Goal: Use online tool/utility: Utilize a website feature to perform a specific function

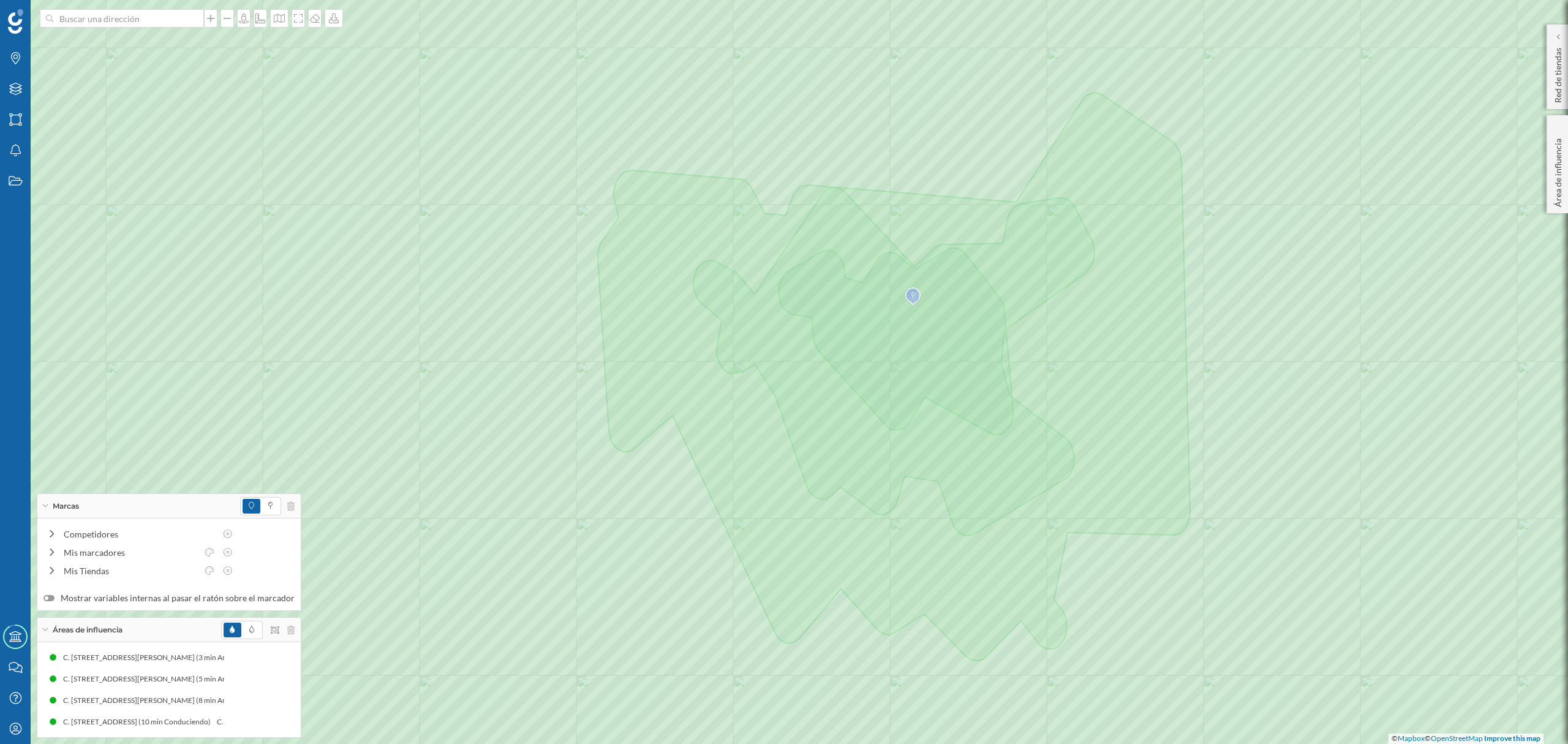
click at [283, 634] on div at bounding box center [258, 629] width 74 height 18
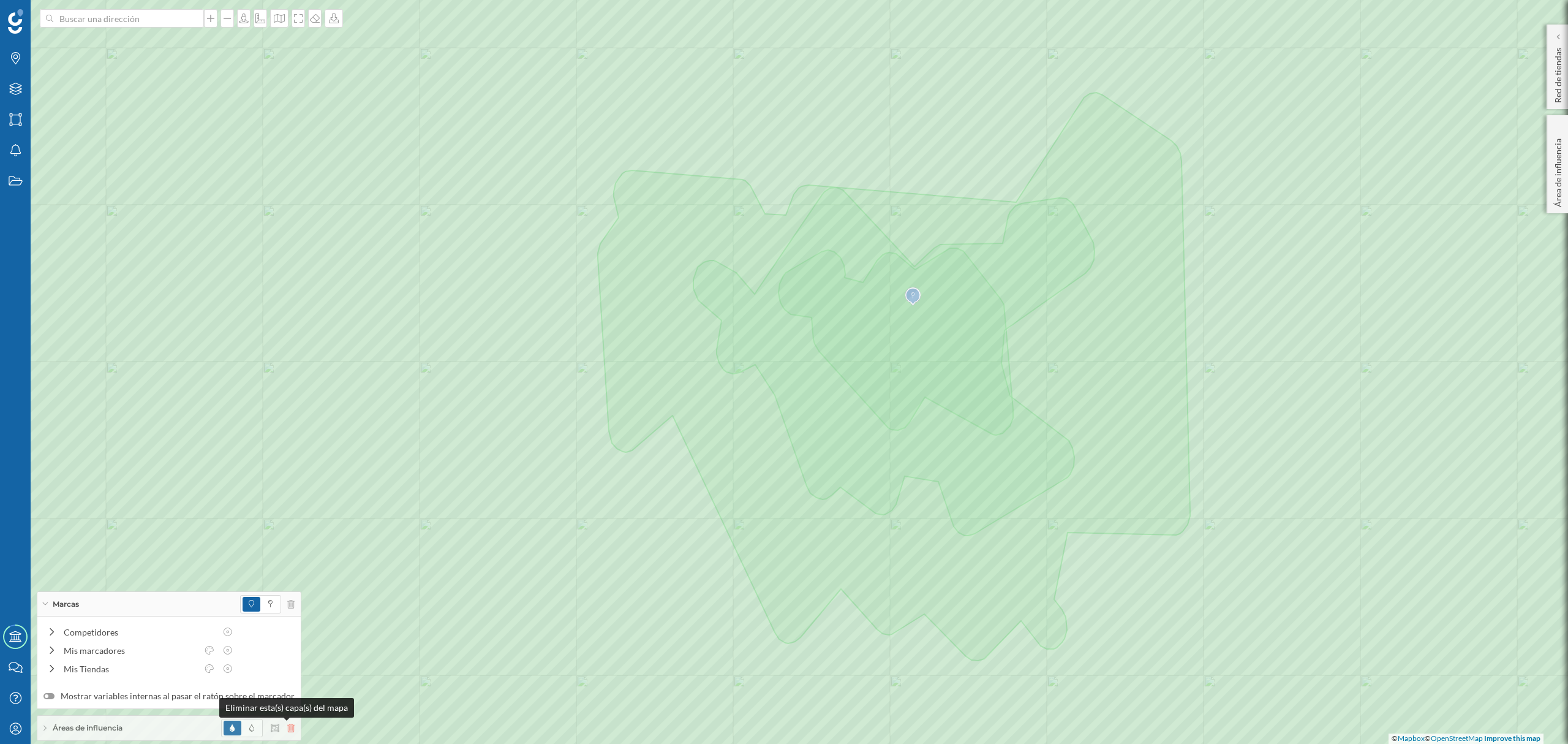
click at [288, 729] on icon at bounding box center [291, 727] width 7 height 9
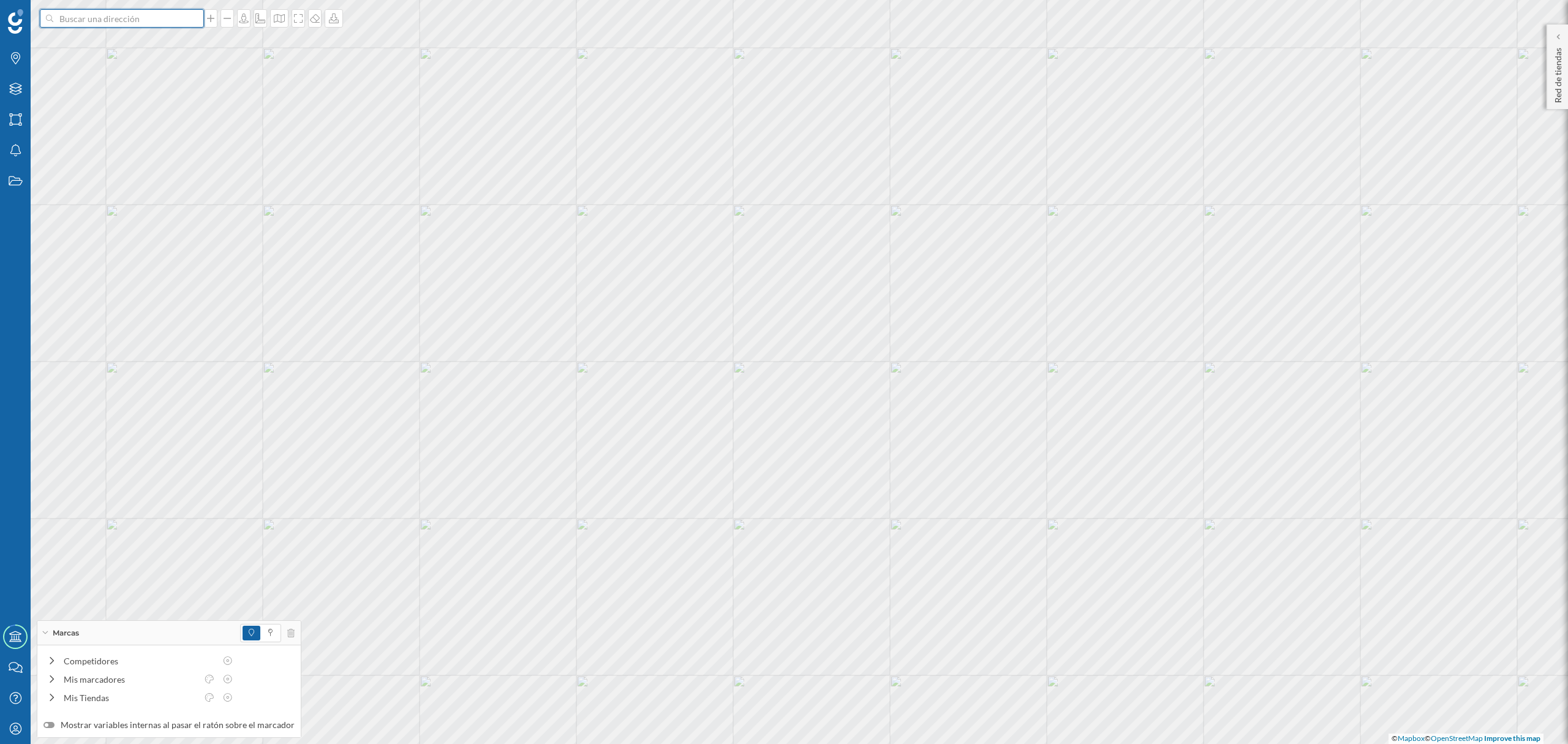
click at [155, 23] on input at bounding box center [121, 18] width 137 height 18
paste input "Av. [PERSON_NAME][STREET_ADDRESS]"
type input "Av. [PERSON_NAME][STREET_ADDRESS]"
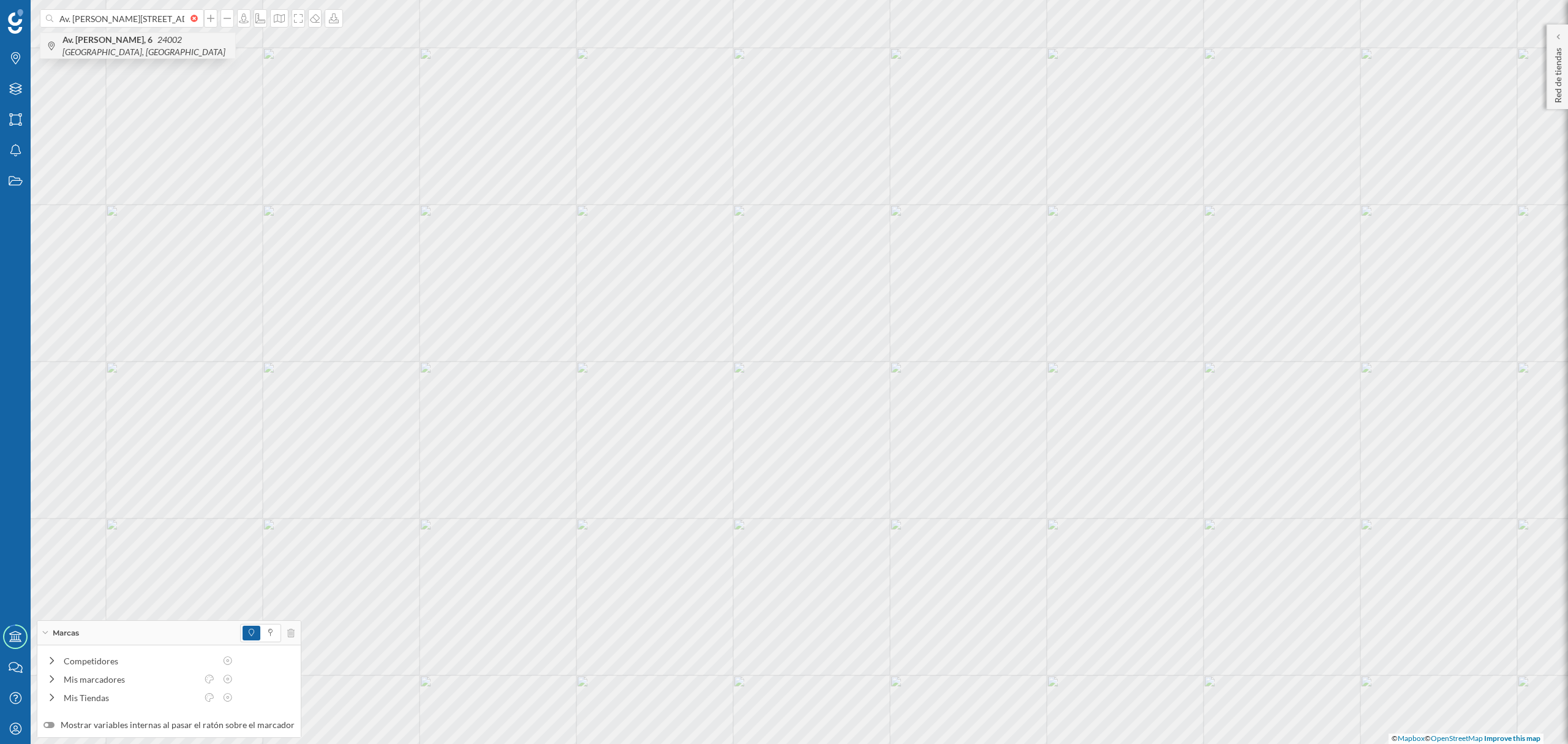
click at [156, 47] on span "Av. Suero de Quiñones, 6 24002 León, España" at bounding box center [146, 46] width 167 height 25
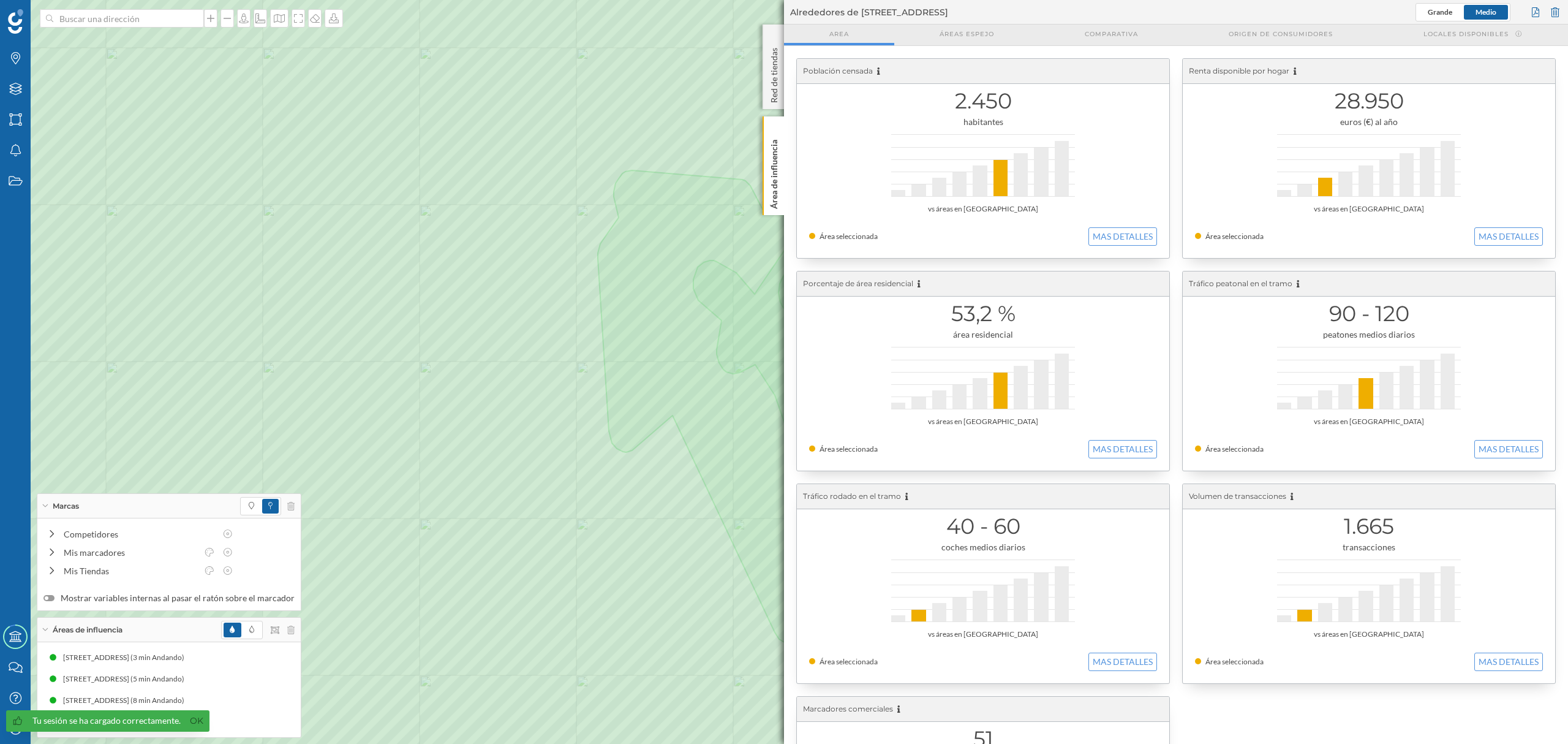
click at [286, 633] on div at bounding box center [258, 629] width 74 height 18
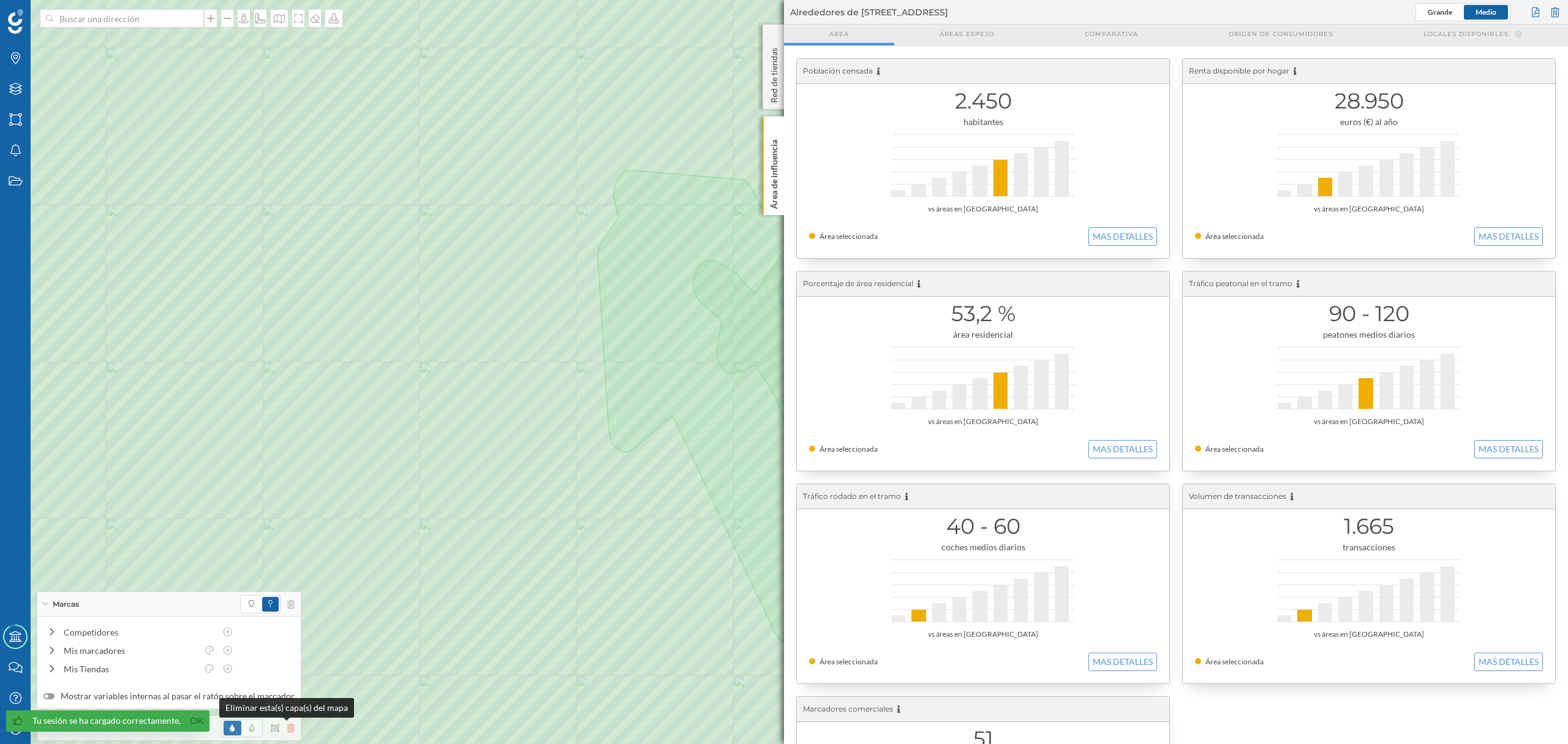
click at [288, 723] on icon at bounding box center [291, 727] width 7 height 9
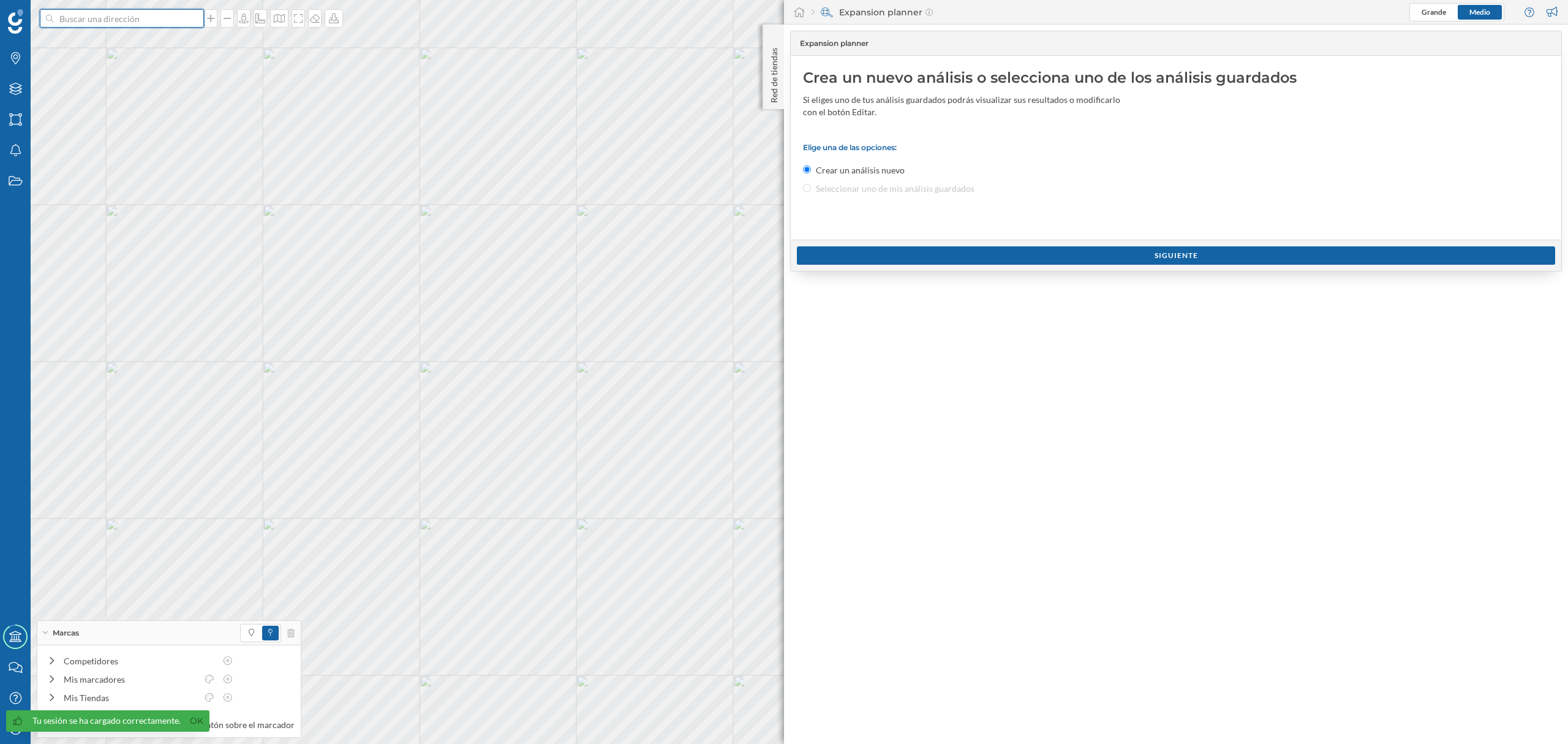
click at [163, 12] on input at bounding box center [121, 18] width 137 height 18
paste input "Av. [PERSON_NAME][STREET_ADDRESS]"
type input "Av. [PERSON_NAME][STREET_ADDRESS]"
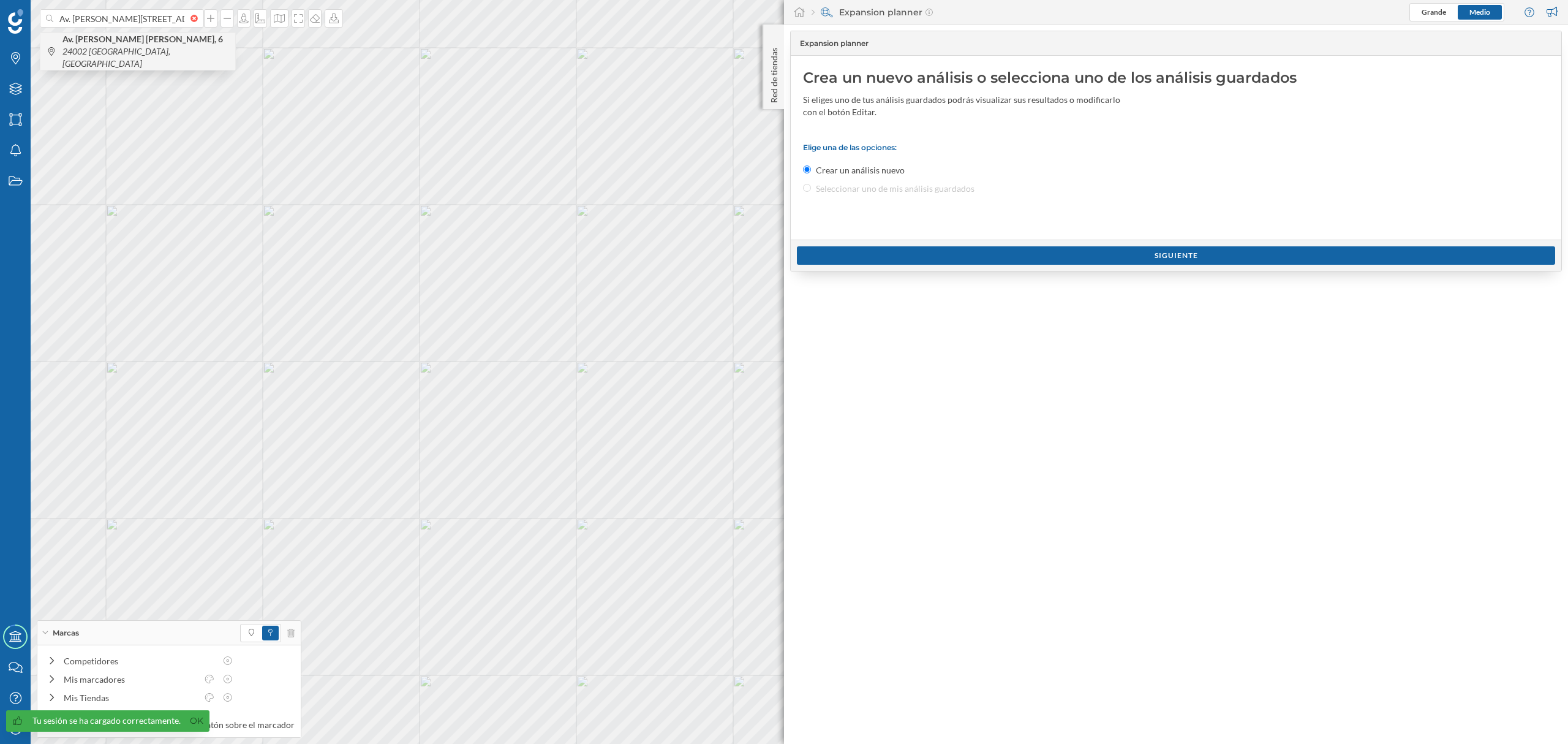
click at [171, 47] on span "Av. Suero de Quiñones, 6 24002 León, España" at bounding box center [146, 51] width 167 height 37
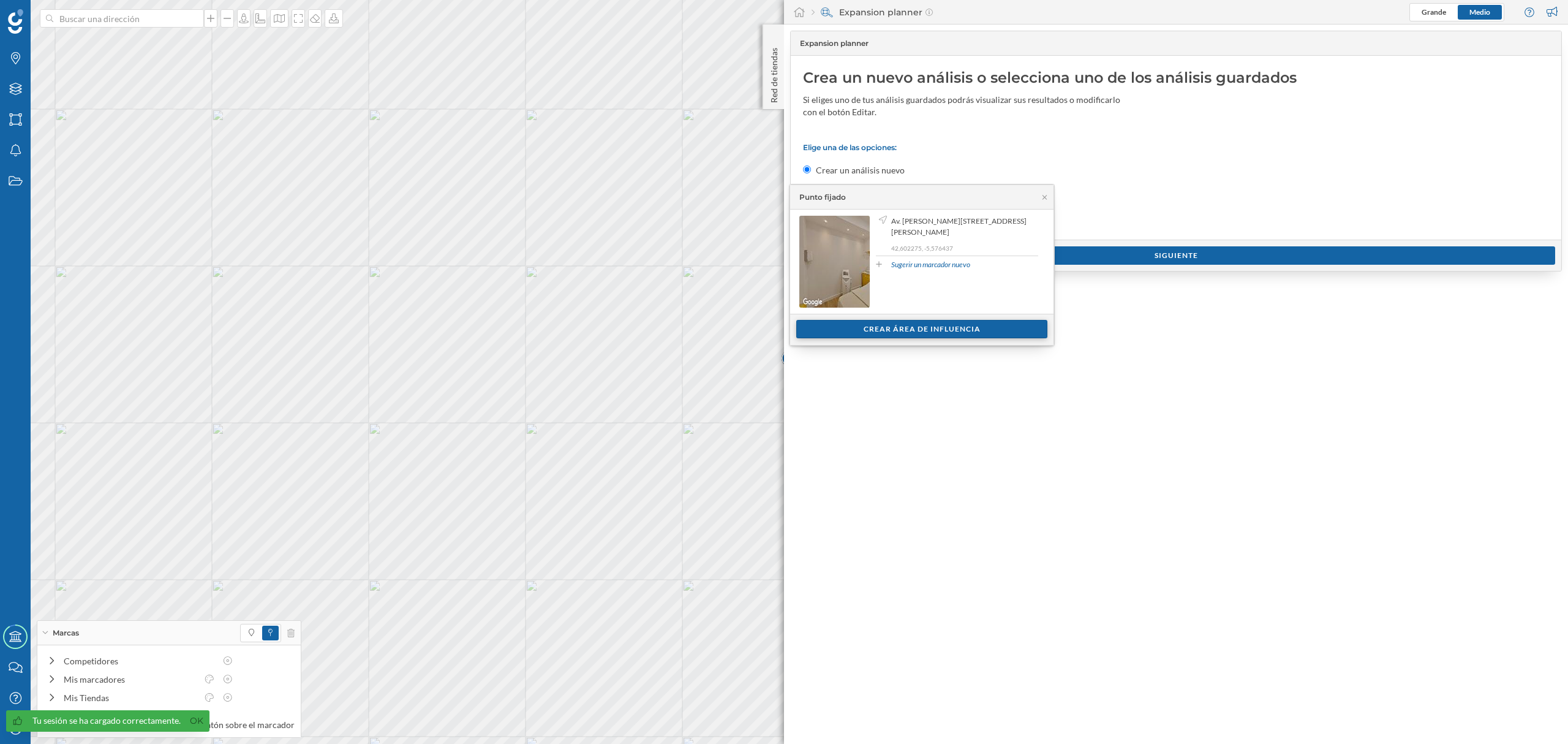
click at [836, 324] on div "Crear área de influencia" at bounding box center [921, 329] width 251 height 18
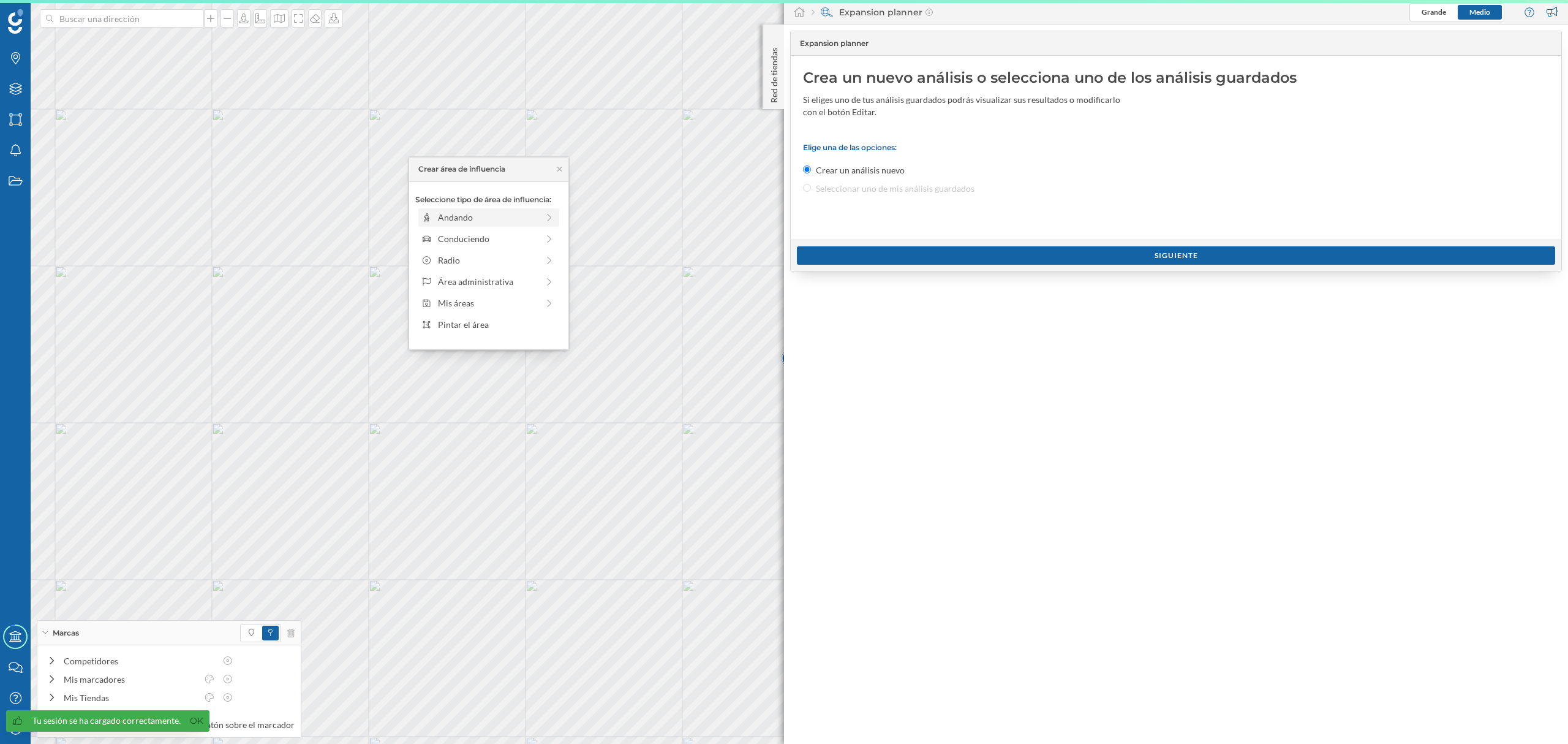
click at [475, 219] on div "Andando" at bounding box center [488, 217] width 100 height 13
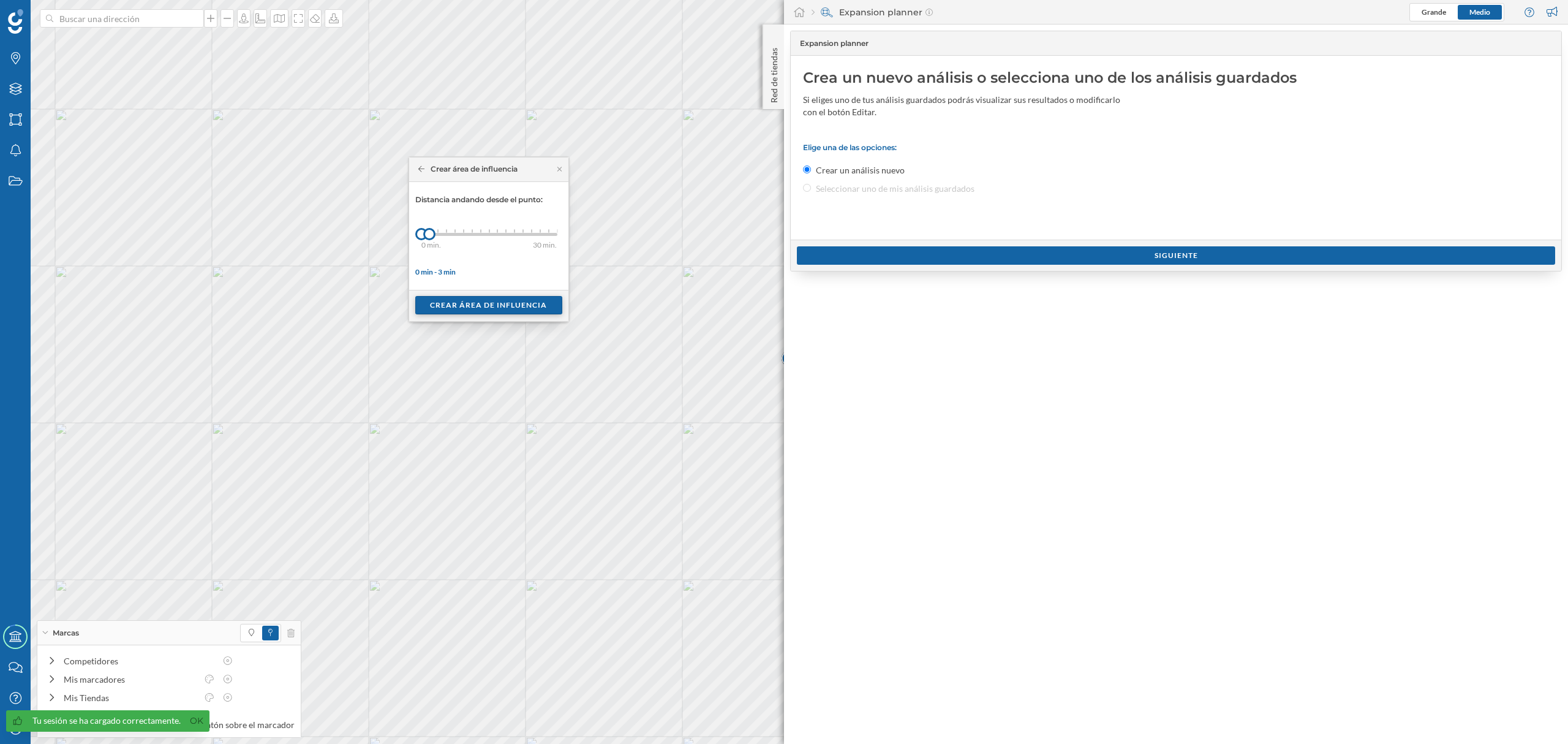
click at [496, 302] on div "Crear área de influencia" at bounding box center [488, 305] width 147 height 18
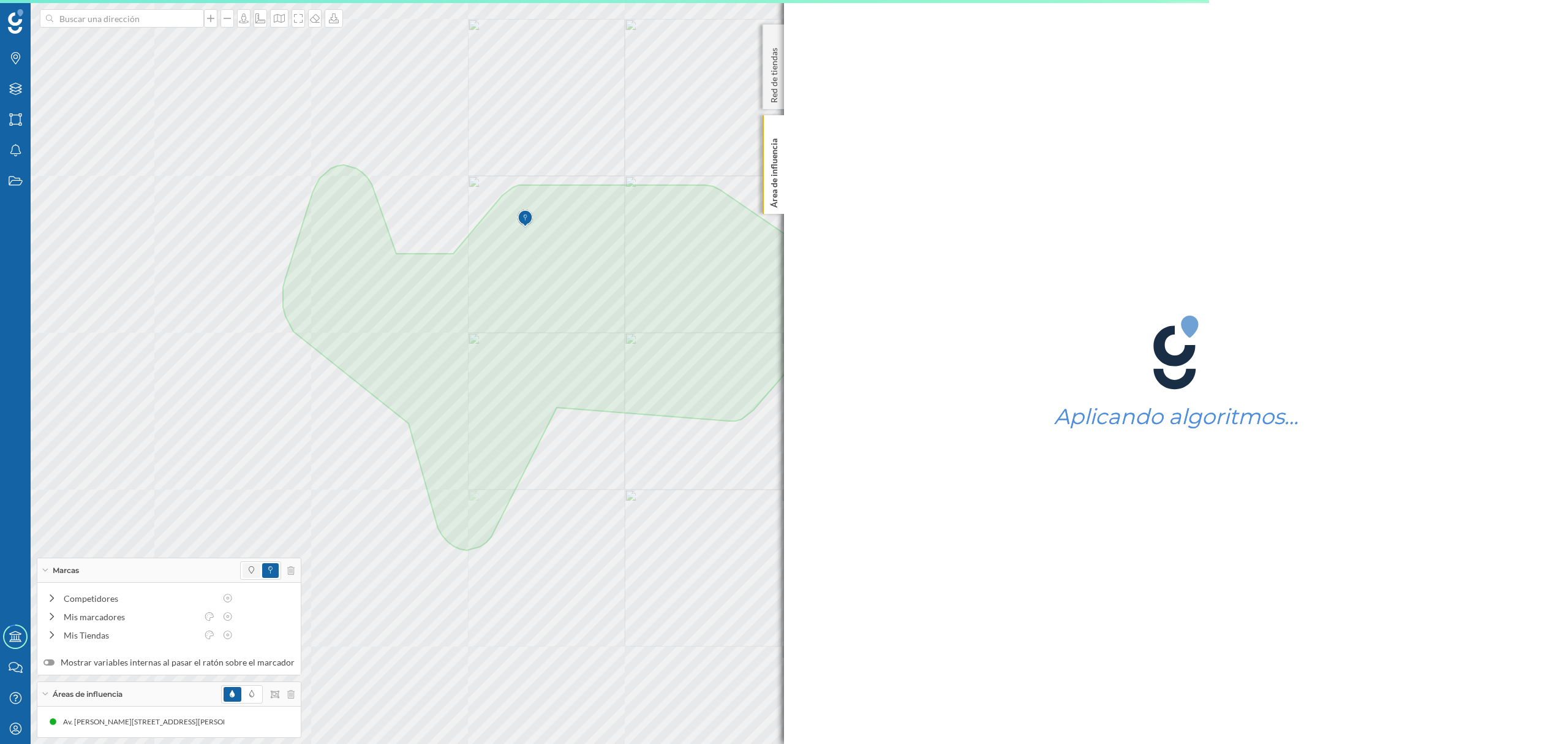
click at [243, 568] on span at bounding box center [252, 570] width 18 height 15
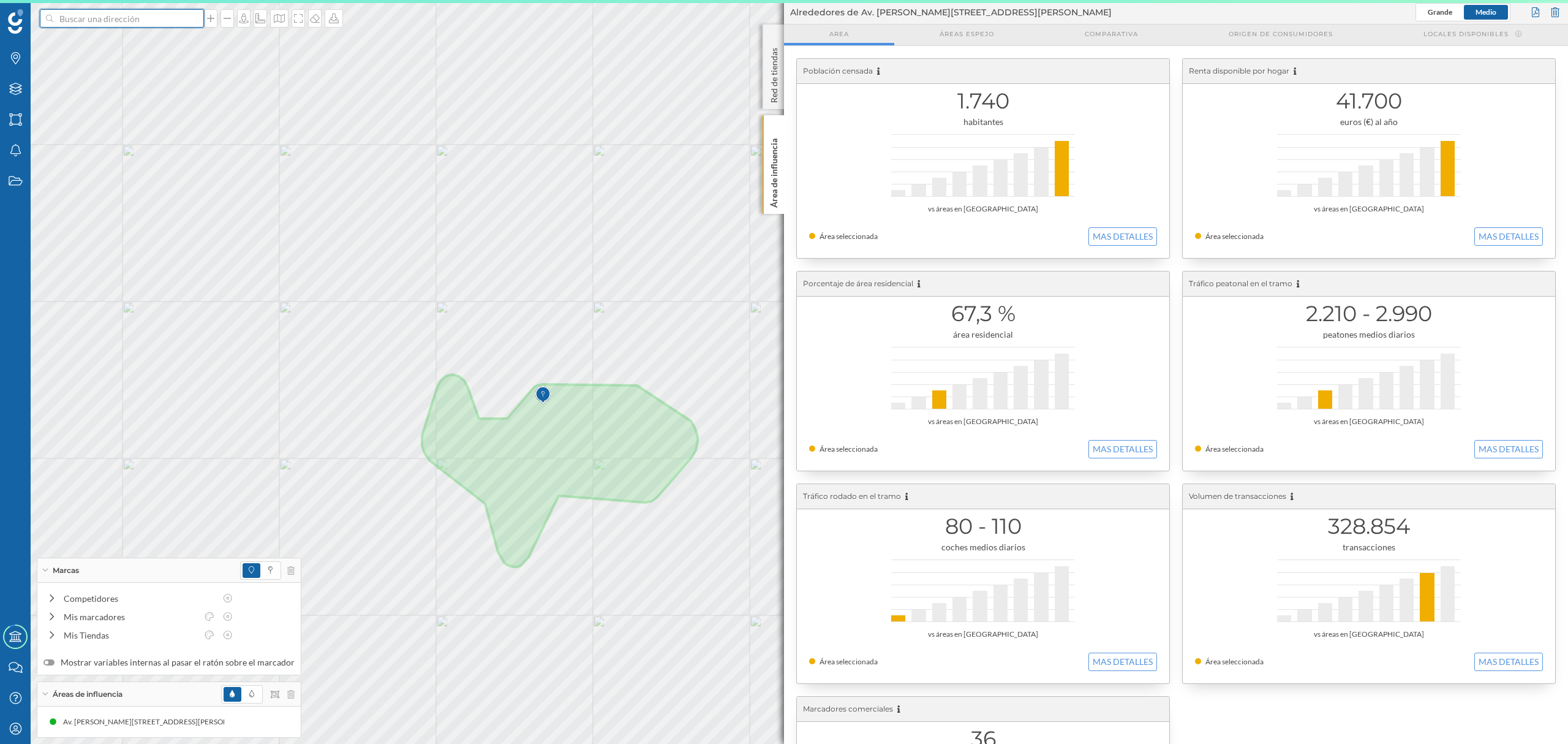
click at [125, 22] on input at bounding box center [121, 18] width 137 height 18
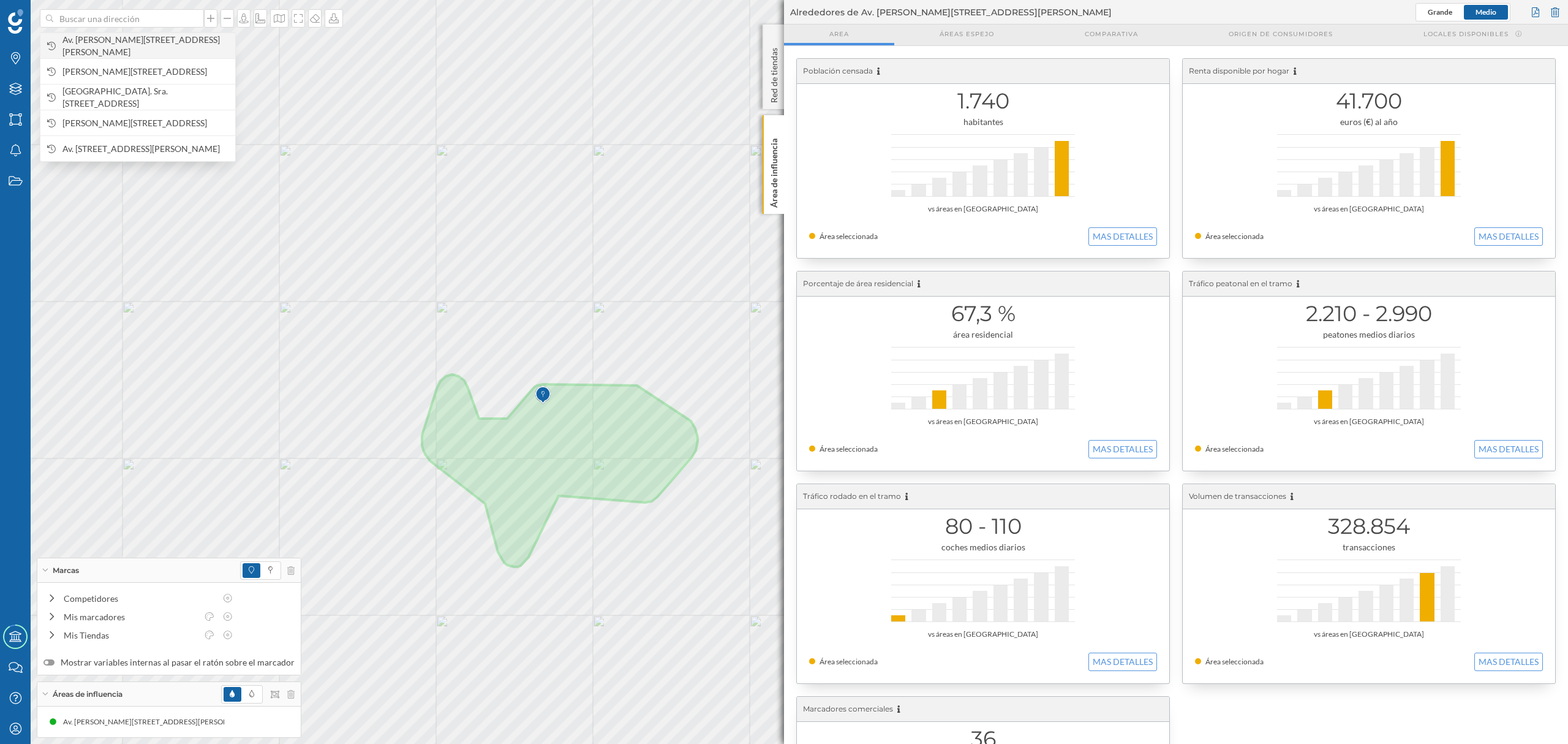
click at [145, 40] on span "Av. [PERSON_NAME][STREET_ADDRESS]" at bounding box center [146, 46] width 167 height 25
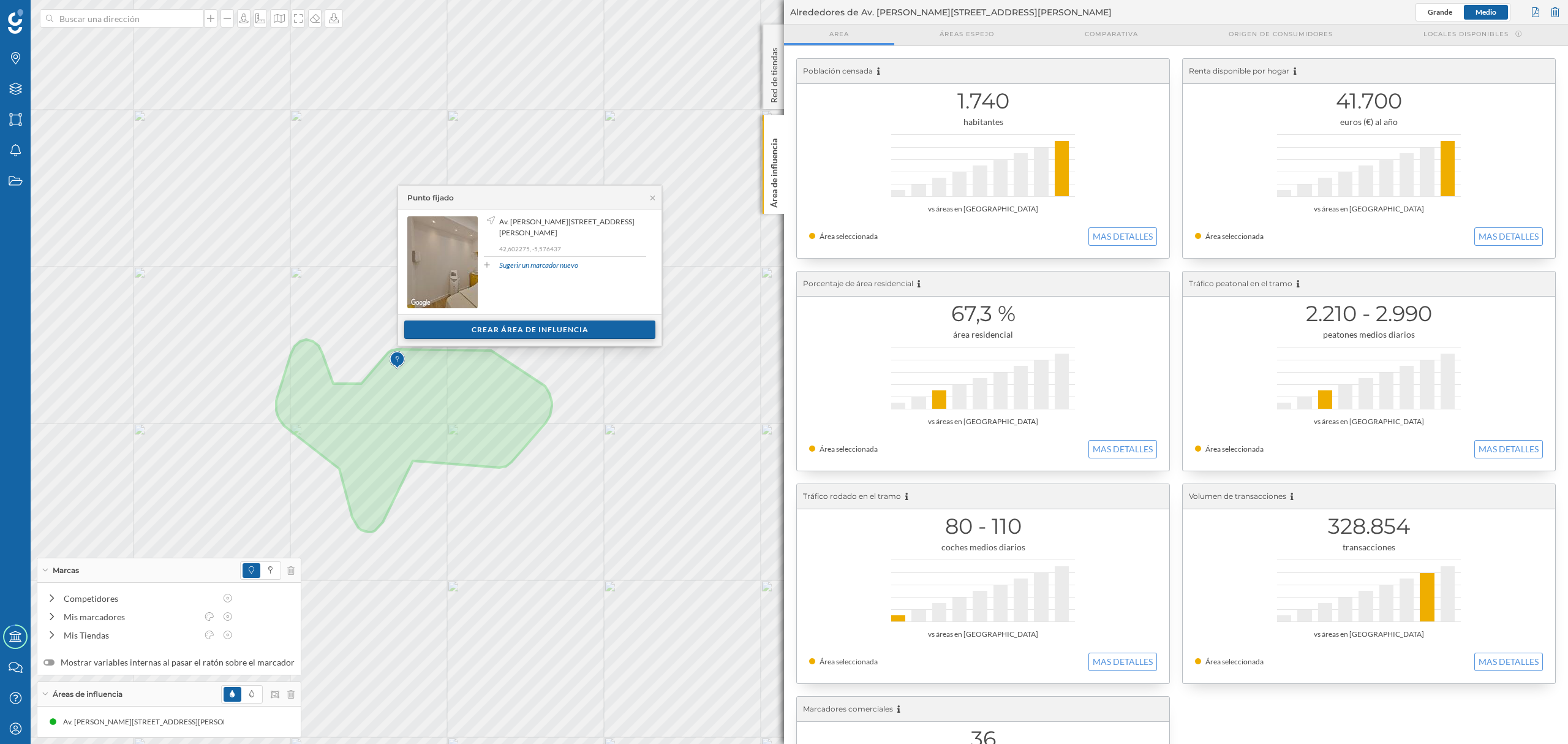
click at [453, 332] on div "Crear área de influencia" at bounding box center [529, 330] width 251 height 18
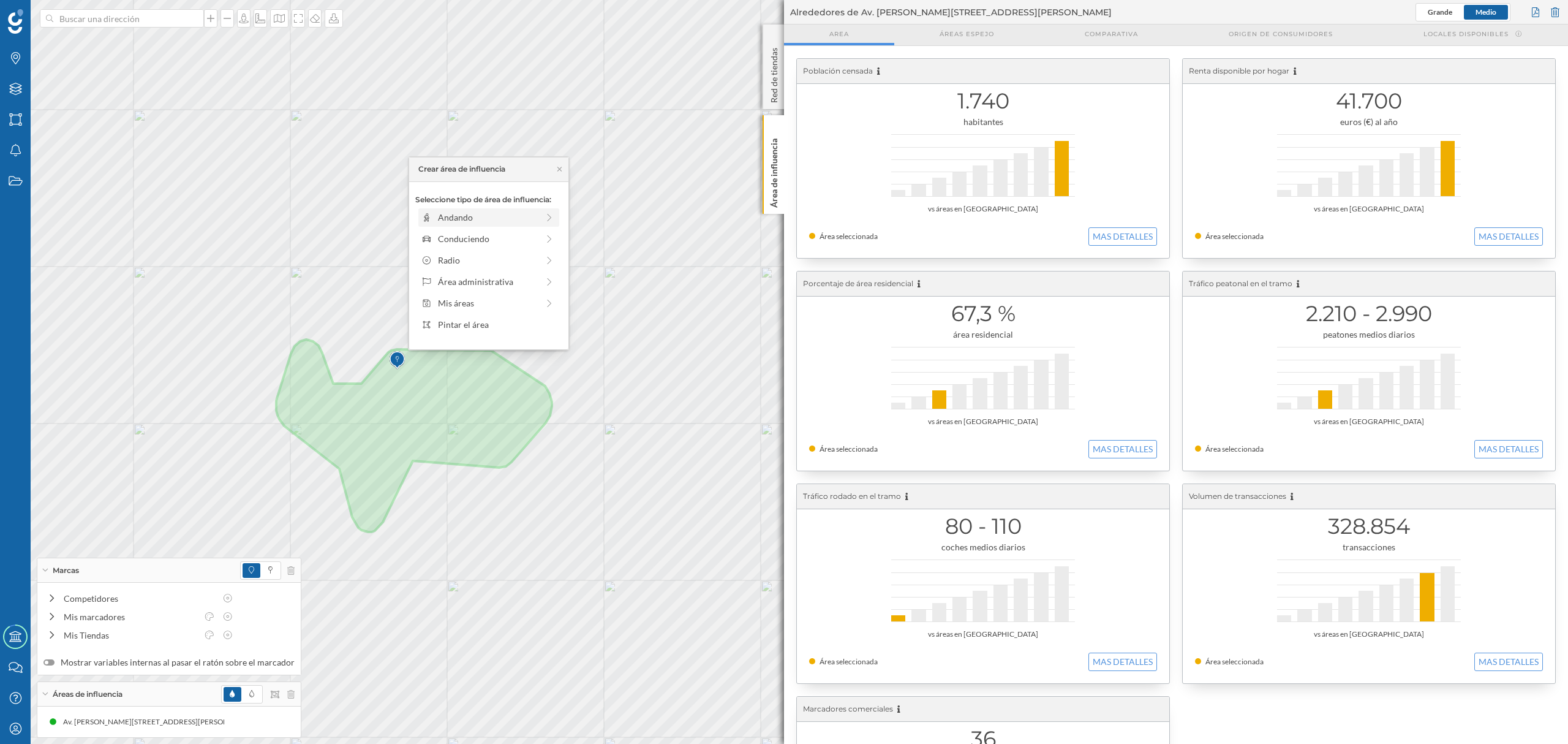
click at [481, 222] on div "Andando" at bounding box center [488, 217] width 100 height 13
drag, startPoint x: 431, startPoint y: 239, endPoint x: 448, endPoint y: 229, distance: 19.7
click at [448, 229] on div at bounding box center [447, 234] width 12 height 12
click at [475, 300] on div "Crear área de influencia" at bounding box center [488, 305] width 147 height 18
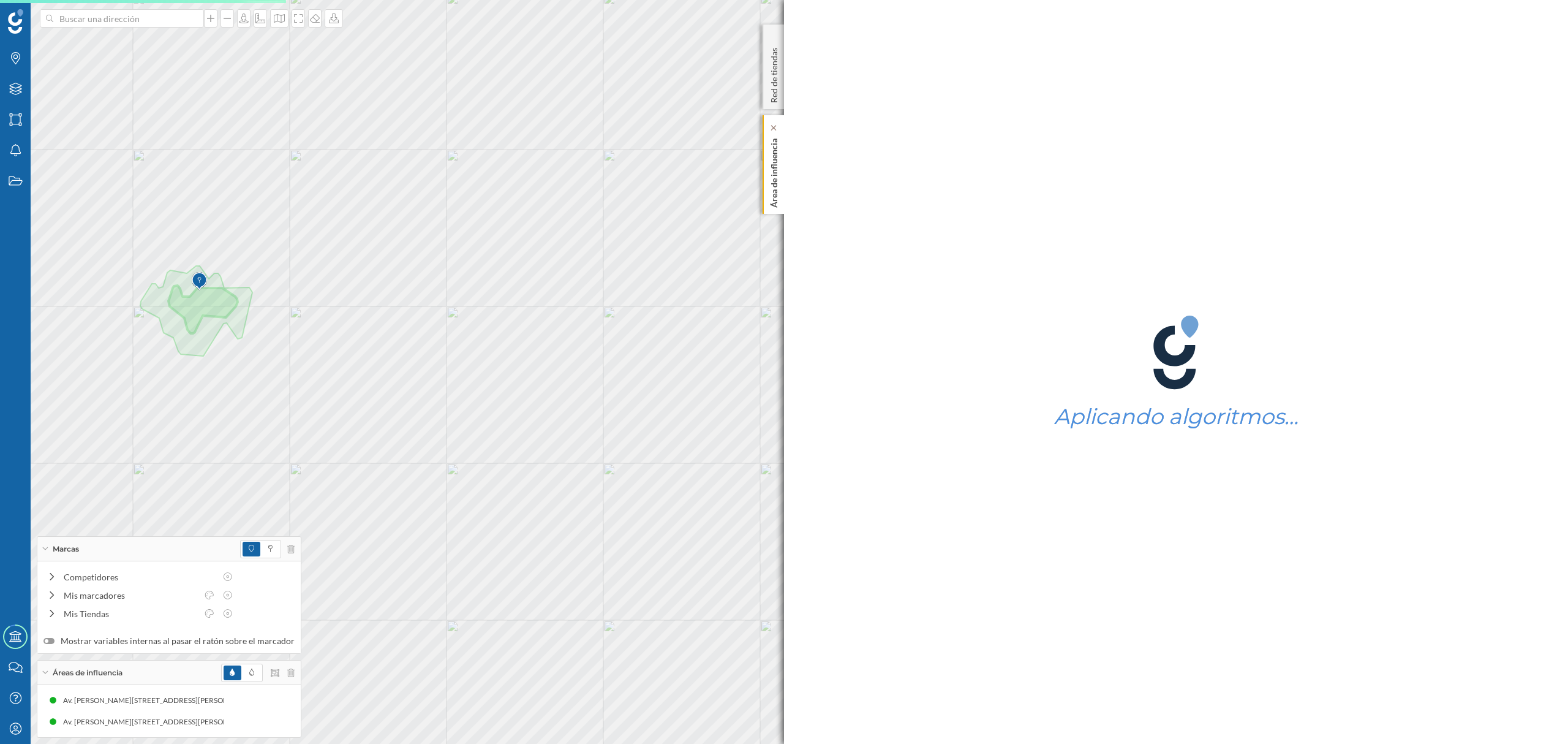
drag, startPoint x: 778, startPoint y: 186, endPoint x: 762, endPoint y: 190, distance: 16.5
click at [779, 189] on p "Área de influencia" at bounding box center [774, 171] width 12 height 74
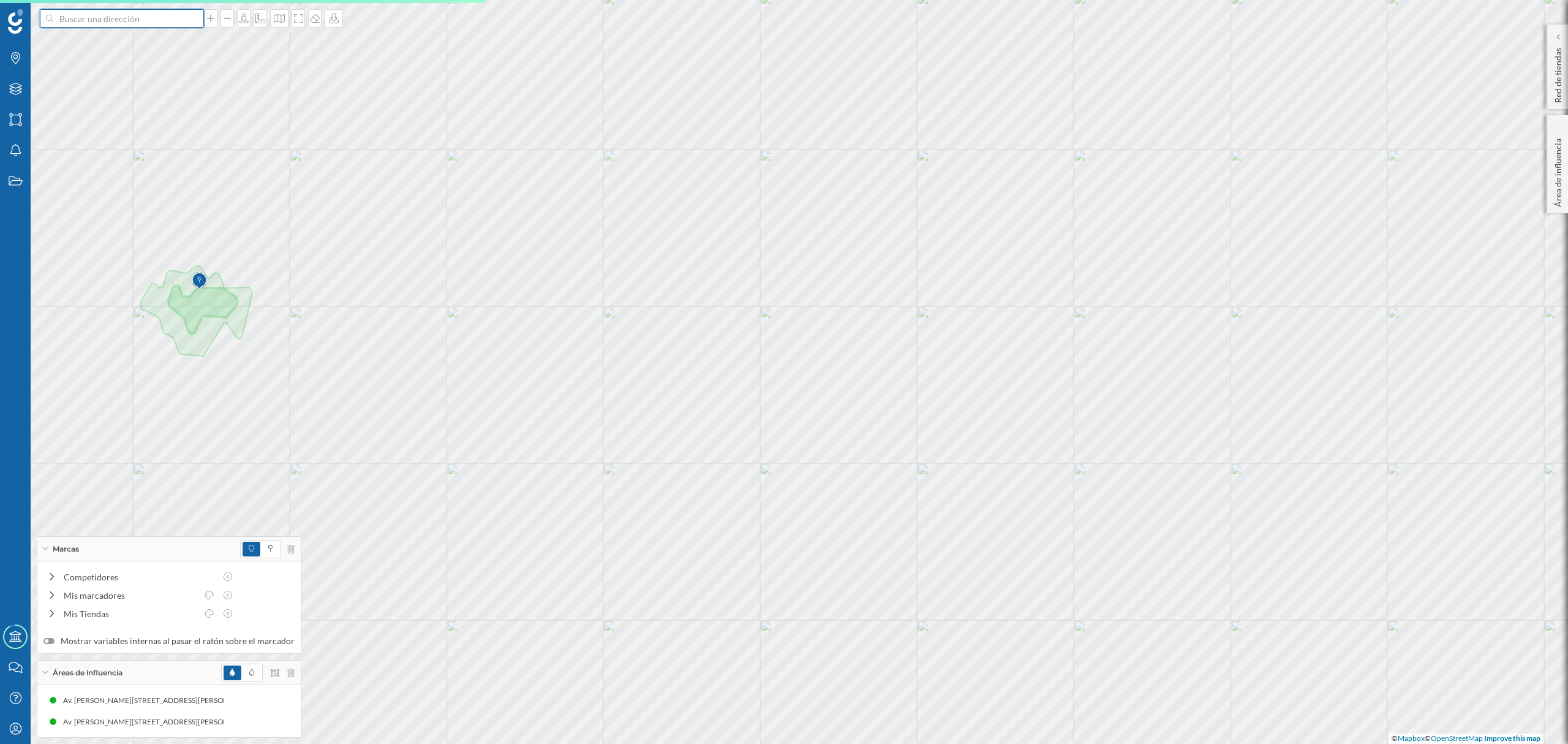
click at [173, 23] on input at bounding box center [121, 18] width 137 height 18
click at [165, 38] on span "Av. [PERSON_NAME][STREET_ADDRESS]" at bounding box center [146, 46] width 167 height 25
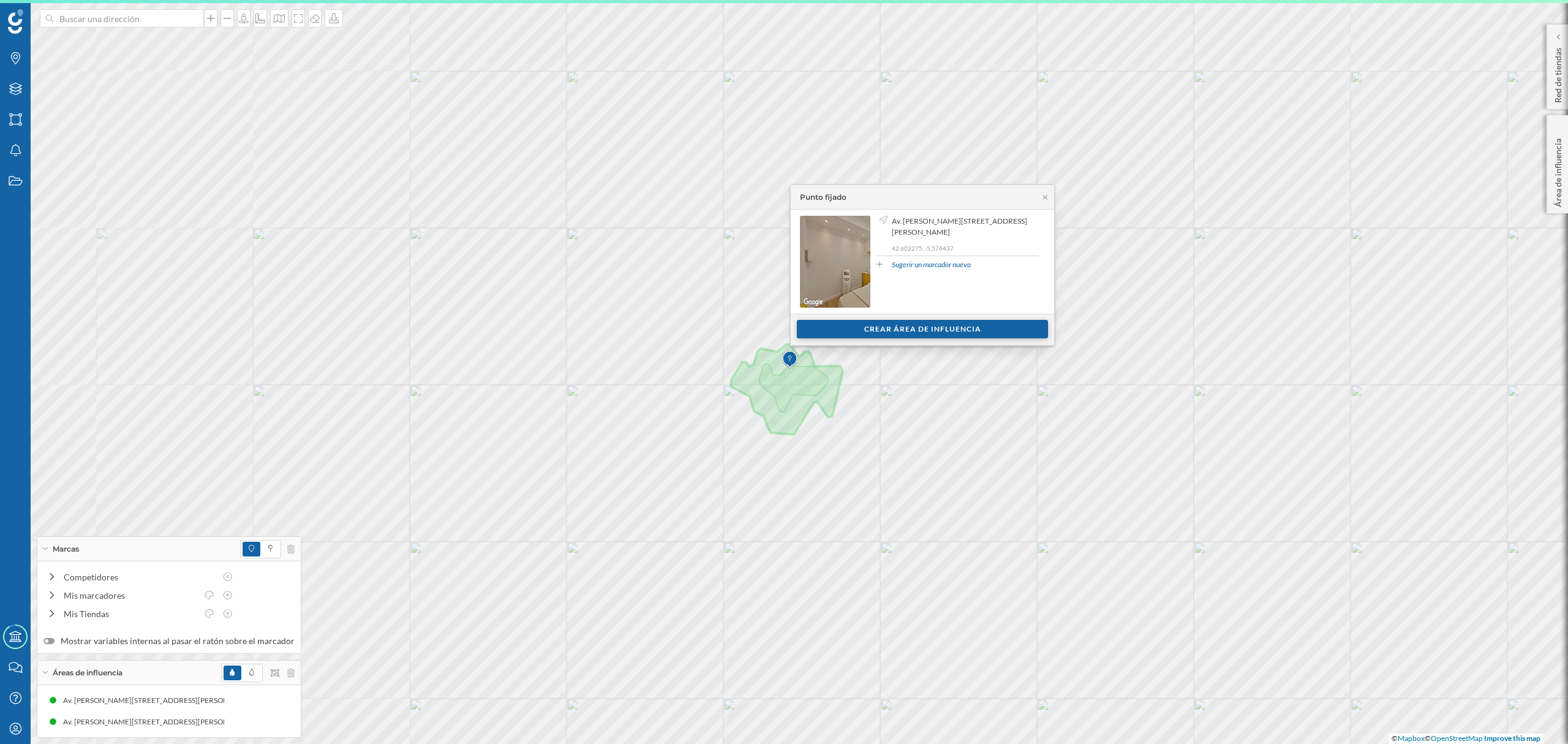
click at [829, 331] on div "Crear área de influencia" at bounding box center [922, 329] width 251 height 18
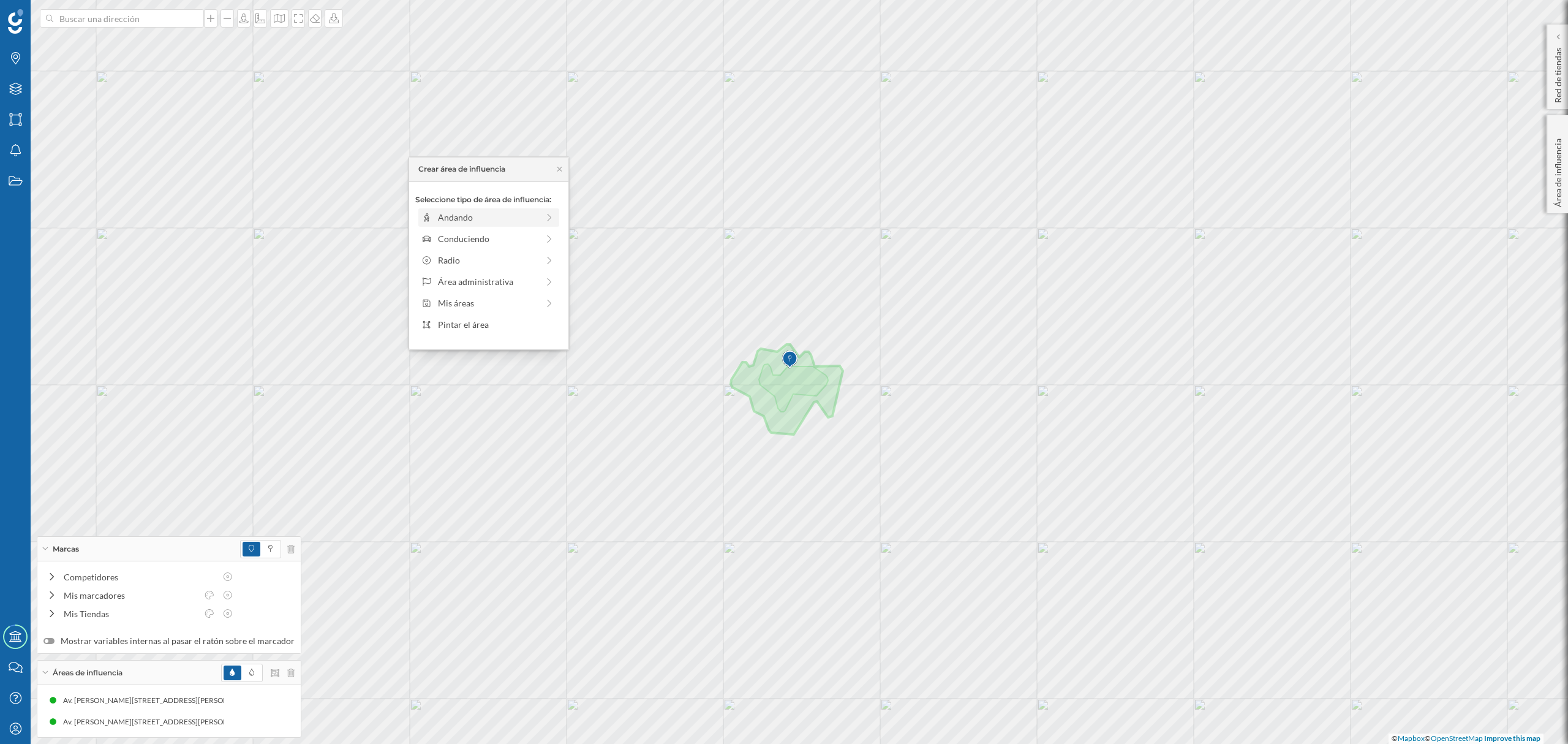
click at [507, 214] on div "Andando" at bounding box center [488, 217] width 100 height 13
drag, startPoint x: 430, startPoint y: 232, endPoint x: 471, endPoint y: 231, distance: 41.0
click at [471, 231] on div at bounding box center [470, 234] width 12 height 12
click at [466, 310] on div "Crear área de influencia" at bounding box center [488, 305] width 147 height 18
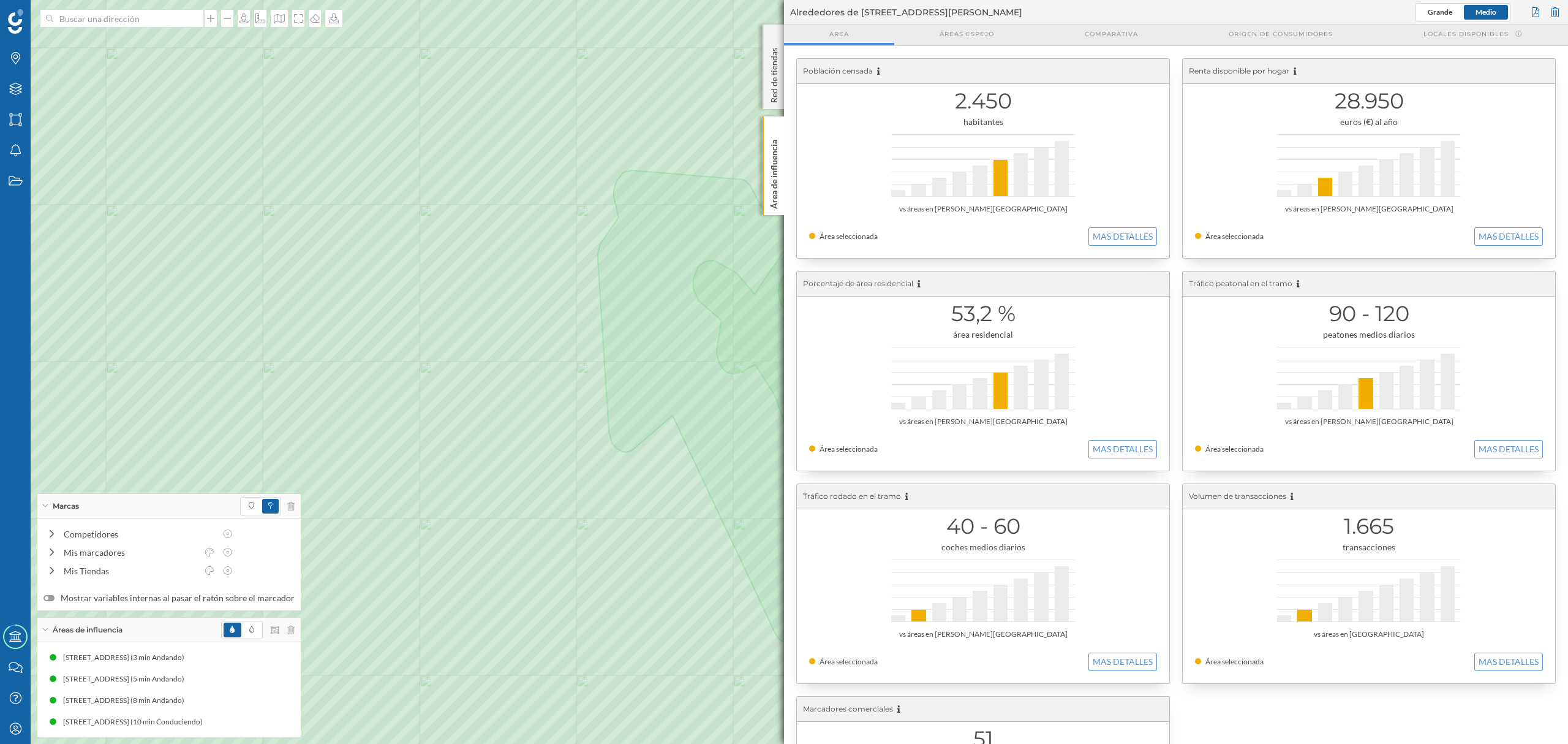
click at [290, 630] on div "Áreas de influencia" at bounding box center [169, 629] width 264 height 25
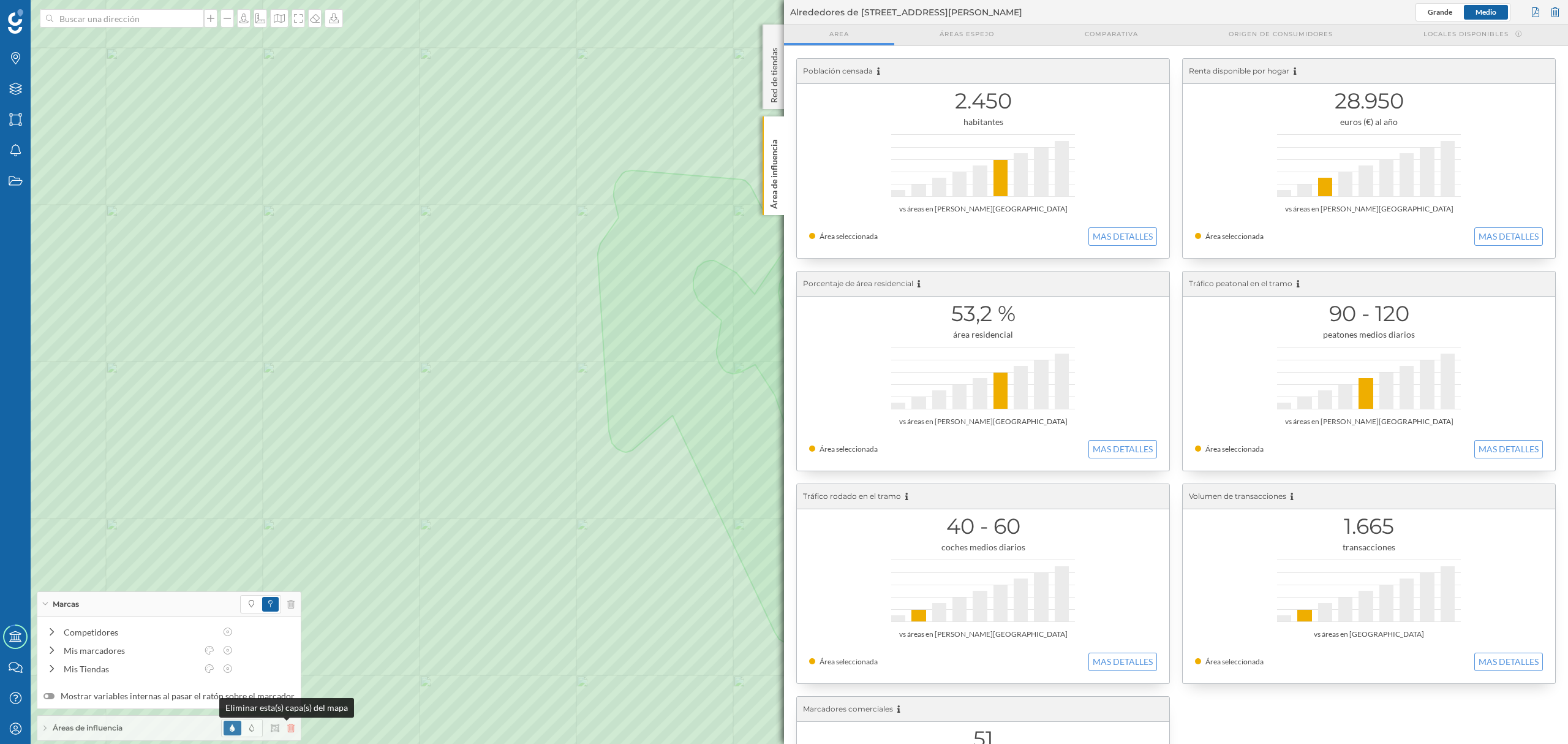
click at [289, 731] on icon at bounding box center [291, 727] width 7 height 9
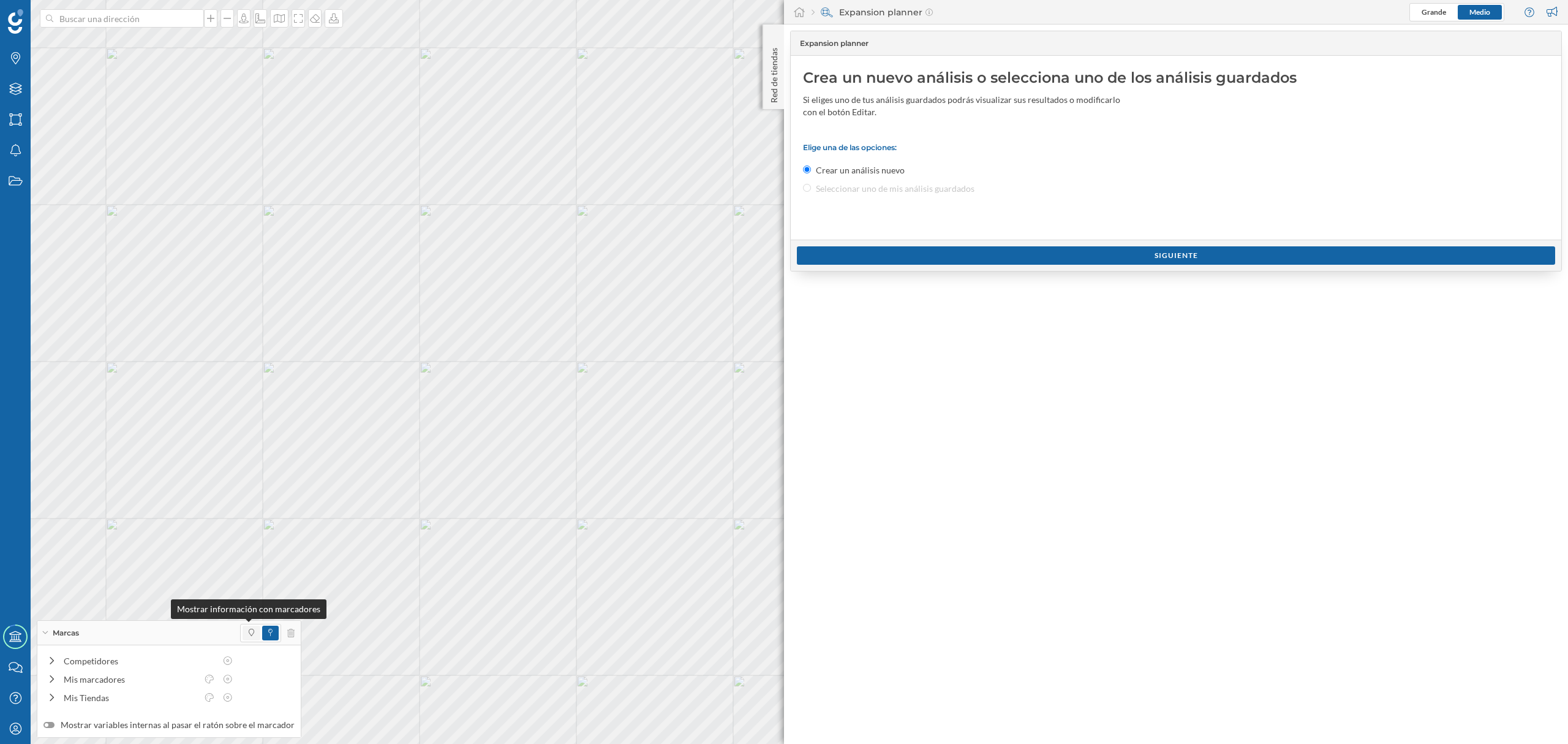
click at [246, 625] on span at bounding box center [252, 632] width 18 height 15
click at [765, 90] on div "Red de tiendas" at bounding box center [773, 67] width 21 height 85
click at [768, 101] on p "Red de tiendas" at bounding box center [774, 73] width 12 height 60
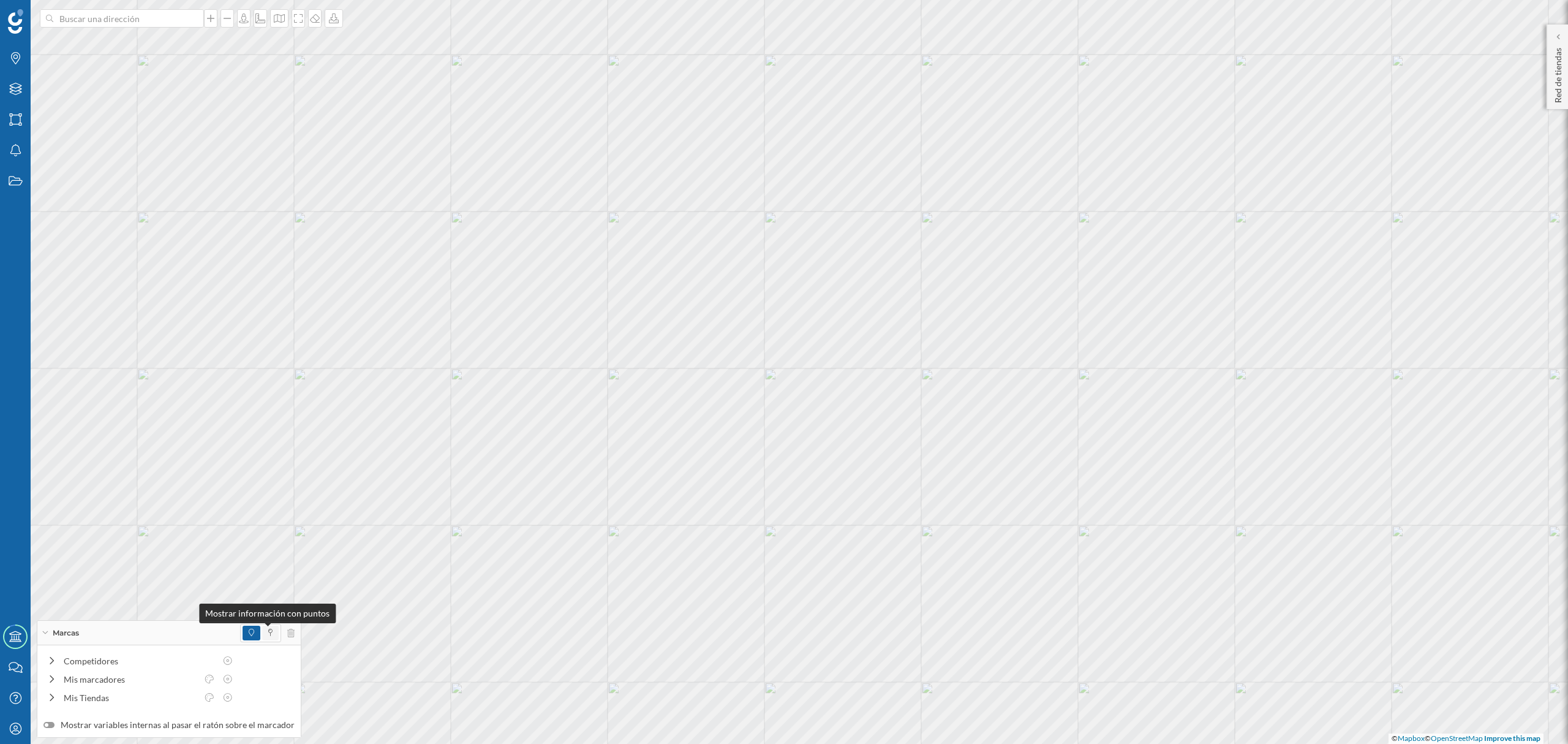
click at [269, 633] on icon at bounding box center [271, 631] width 4 height 7
click at [249, 635] on span at bounding box center [252, 632] width 18 height 15
click at [138, 25] on input at bounding box center [121, 18] width 137 height 18
paste input "Av. [PERSON_NAME][STREET_ADDRESS]"
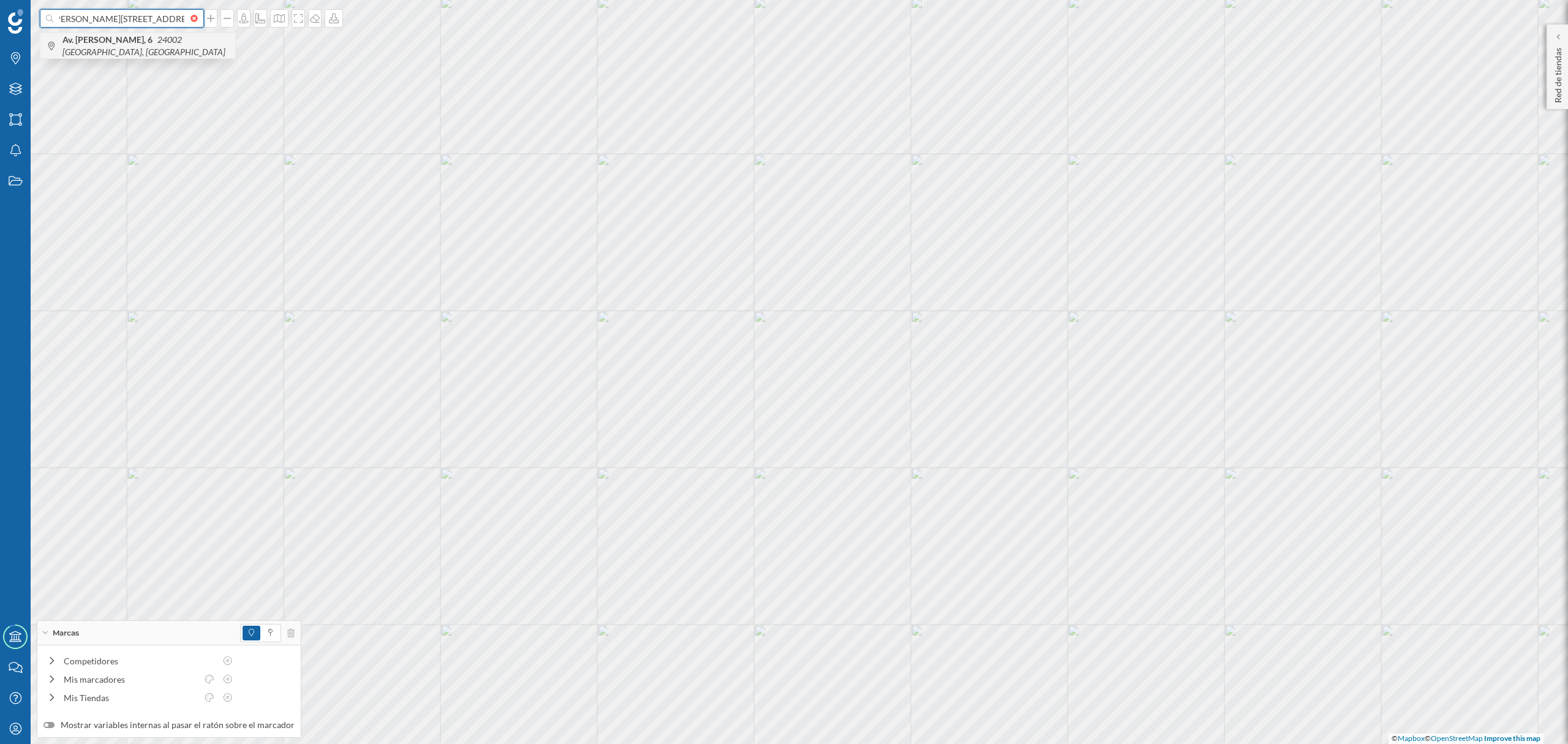
type input "Av. [PERSON_NAME][STREET_ADDRESS]"
click at [161, 38] on icon "24002 [GEOGRAPHIC_DATA], [GEOGRAPHIC_DATA]" at bounding box center [144, 45] width 163 height 23
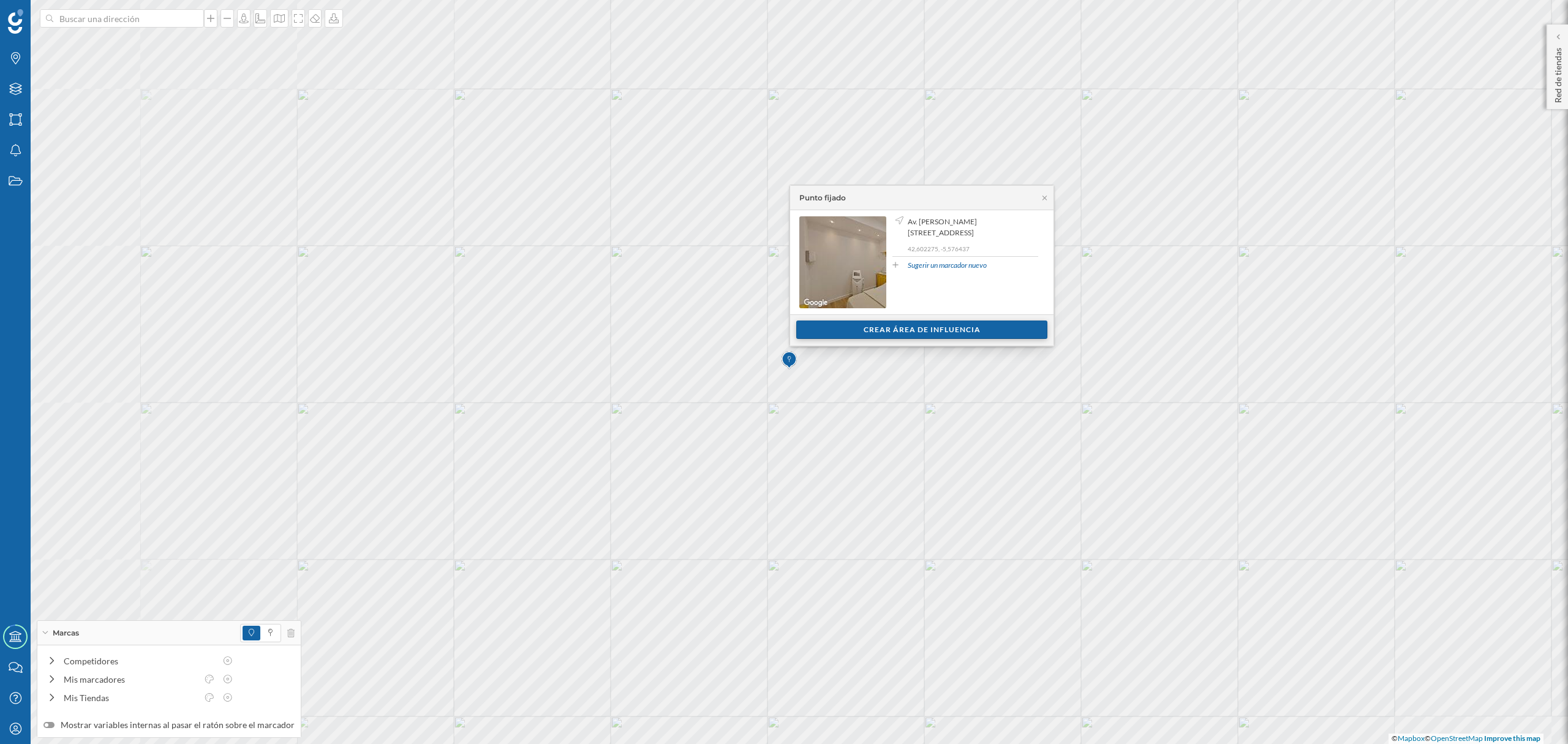
click at [838, 335] on div "Crear área de influencia" at bounding box center [921, 330] width 251 height 18
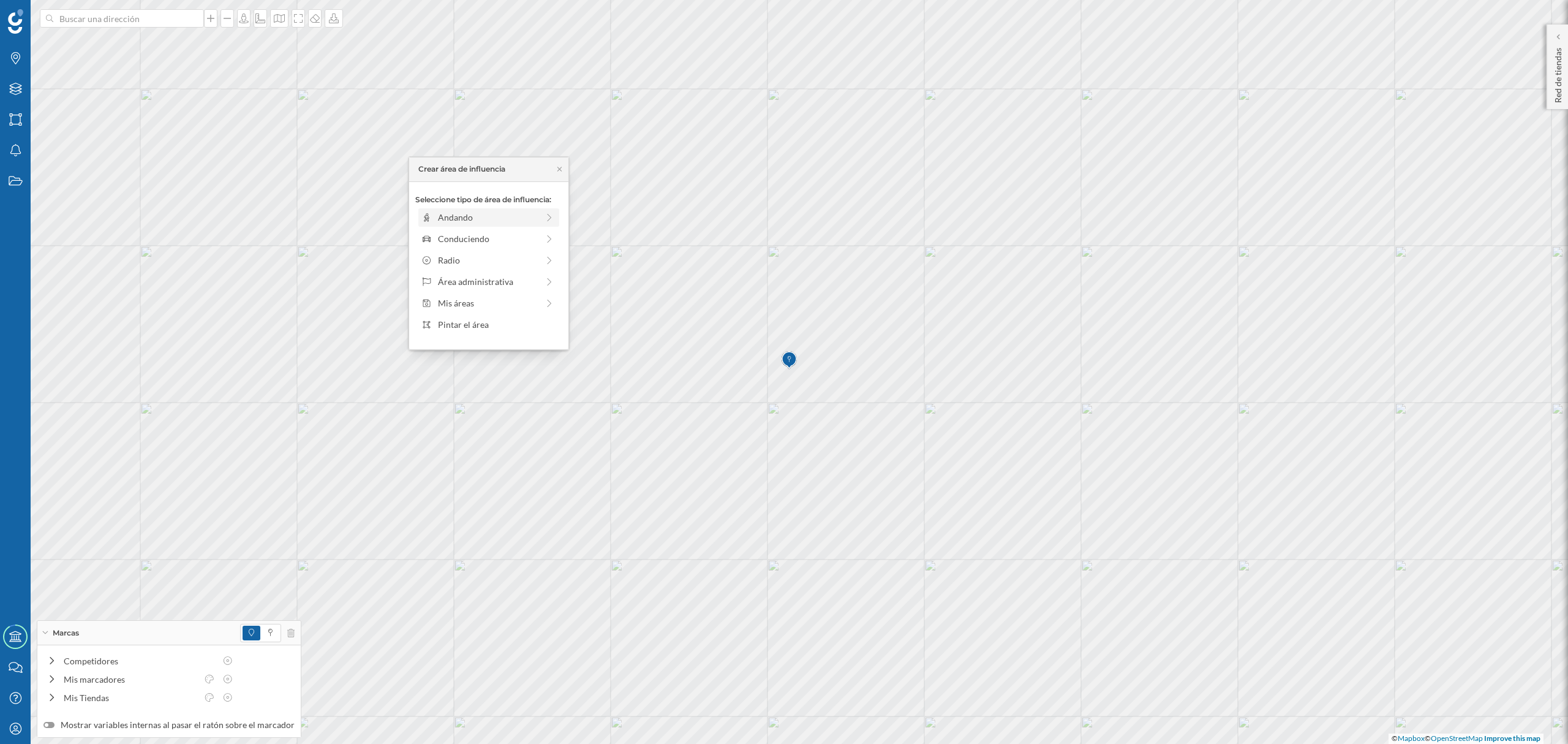
click at [514, 212] on div "Andando" at bounding box center [488, 217] width 100 height 13
click at [469, 302] on div "Crear área de influencia" at bounding box center [488, 305] width 147 height 18
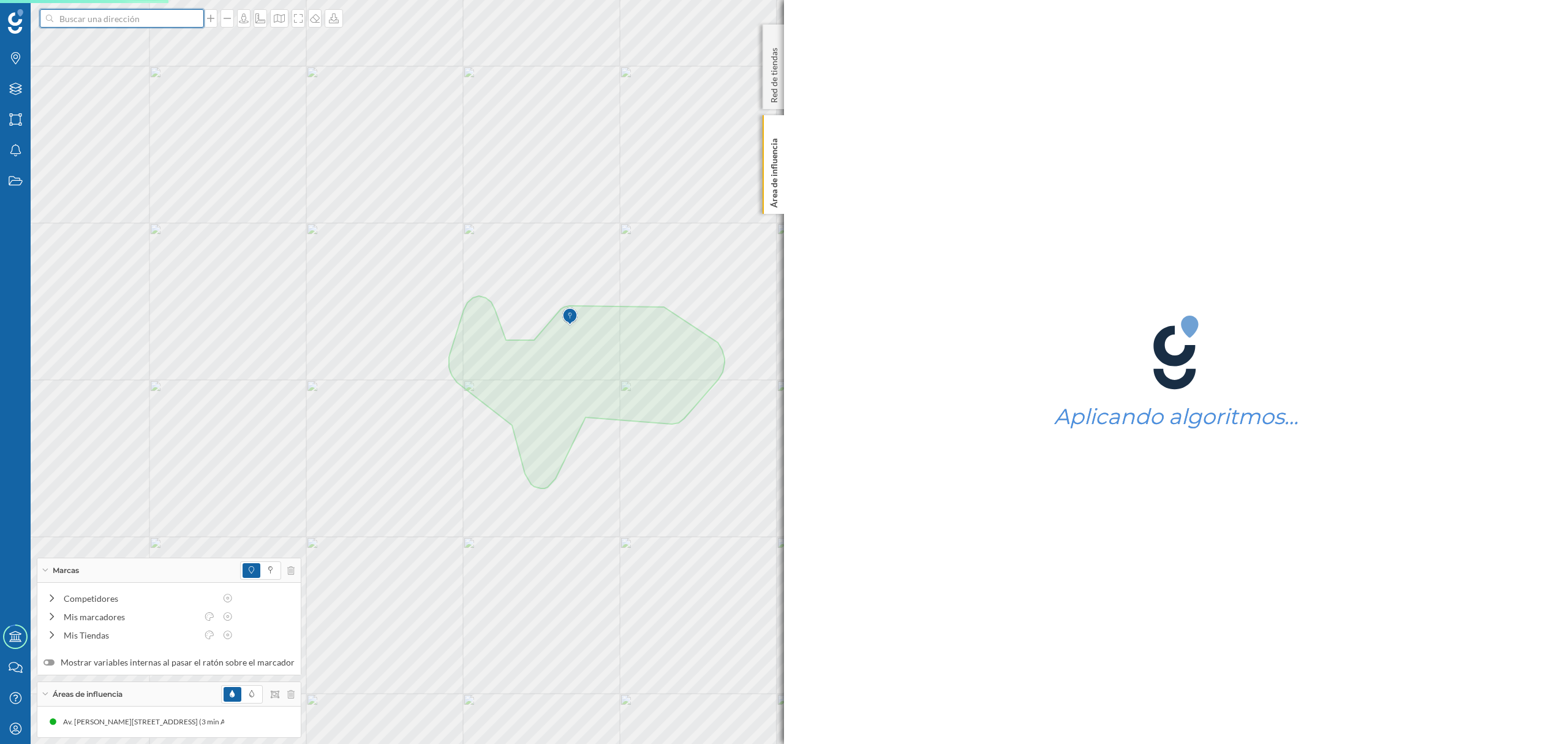
click at [136, 21] on input at bounding box center [121, 18] width 137 height 18
click at [148, 40] on span "Av. [PERSON_NAME][STREET_ADDRESS]" at bounding box center [146, 46] width 167 height 12
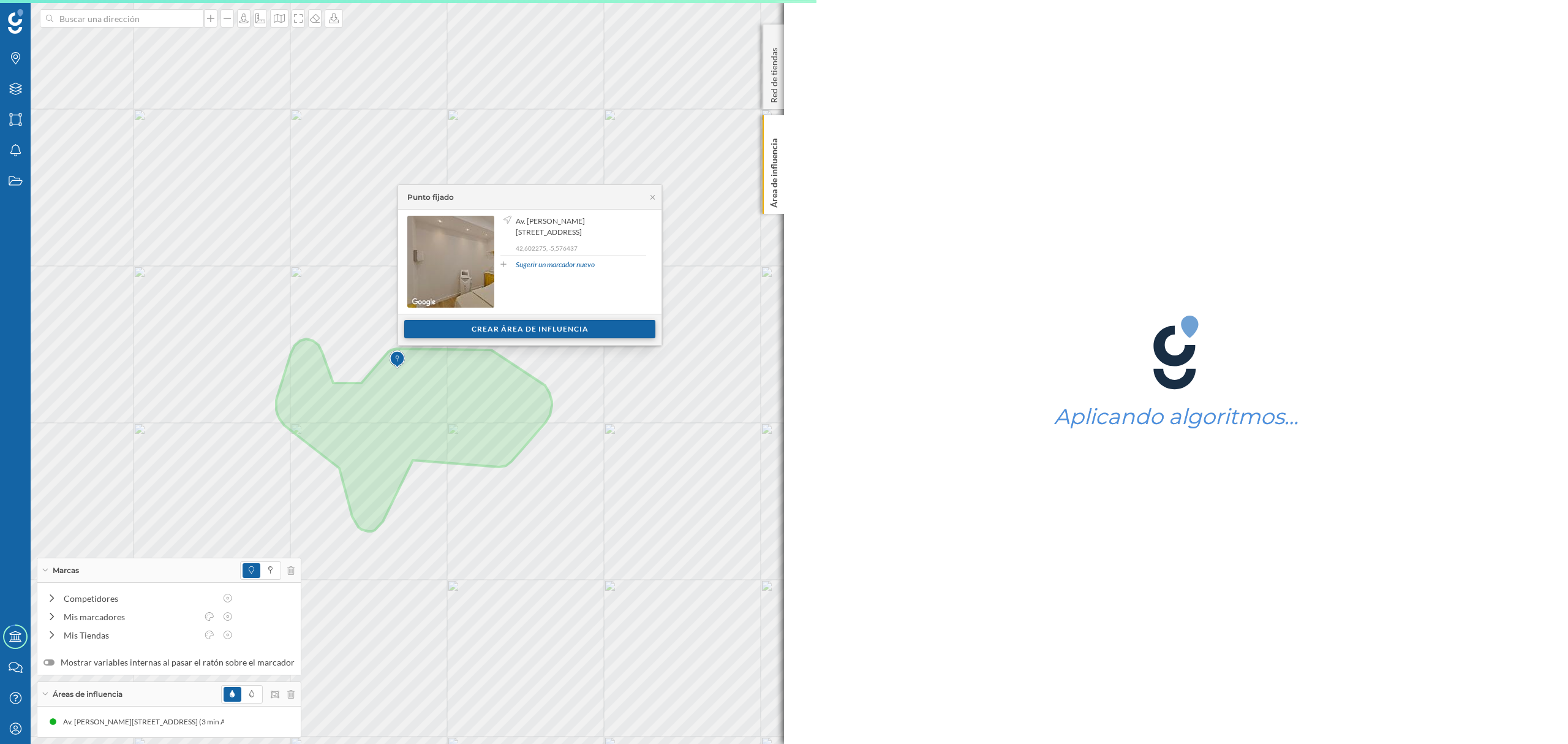
click at [470, 336] on div "Crear área de influencia" at bounding box center [529, 329] width 251 height 18
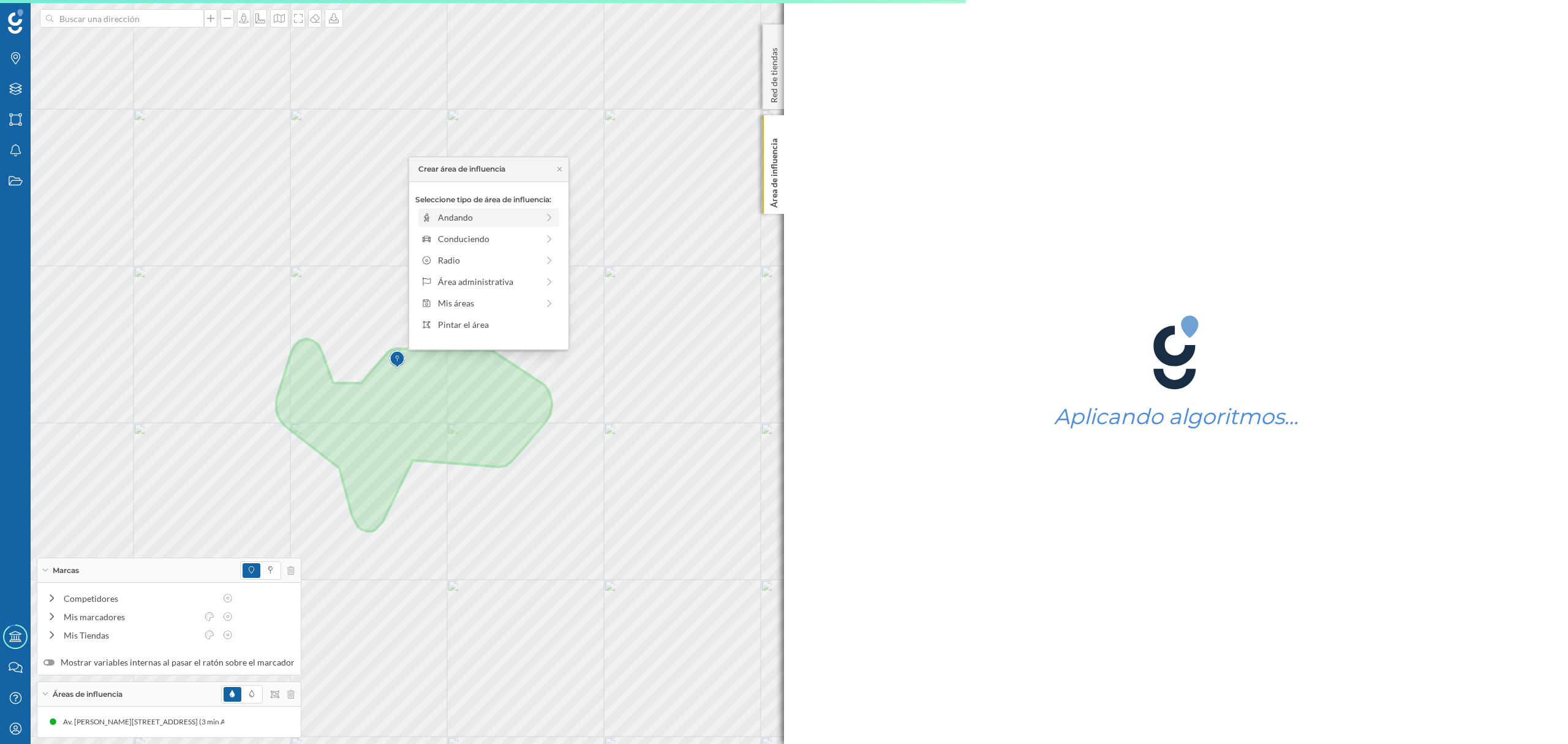
click at [476, 219] on div "Andando" at bounding box center [488, 217] width 100 height 13
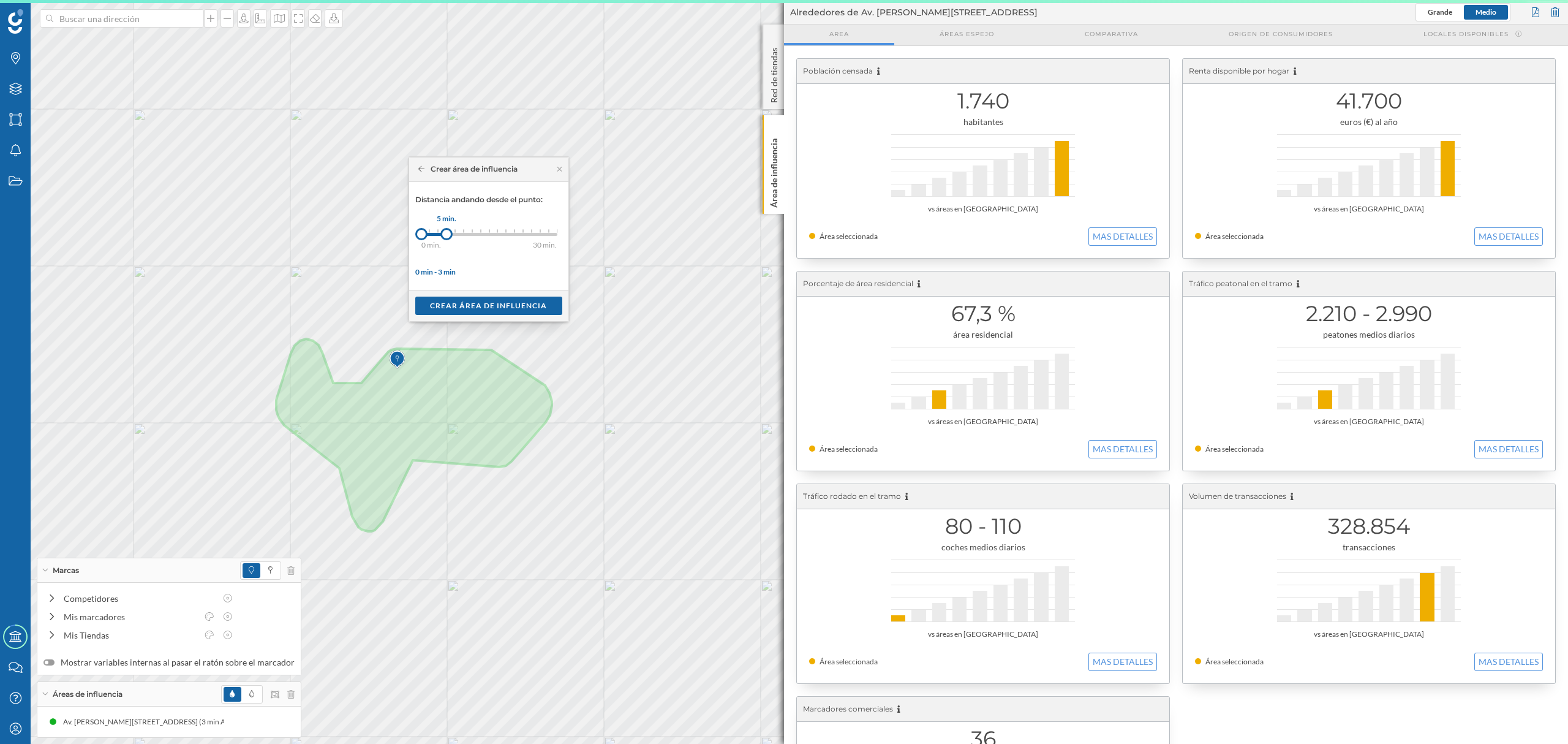
drag, startPoint x: 431, startPoint y: 231, endPoint x: 447, endPoint y: 236, distance: 16.8
click at [447, 236] on div at bounding box center [446, 234] width 12 height 12
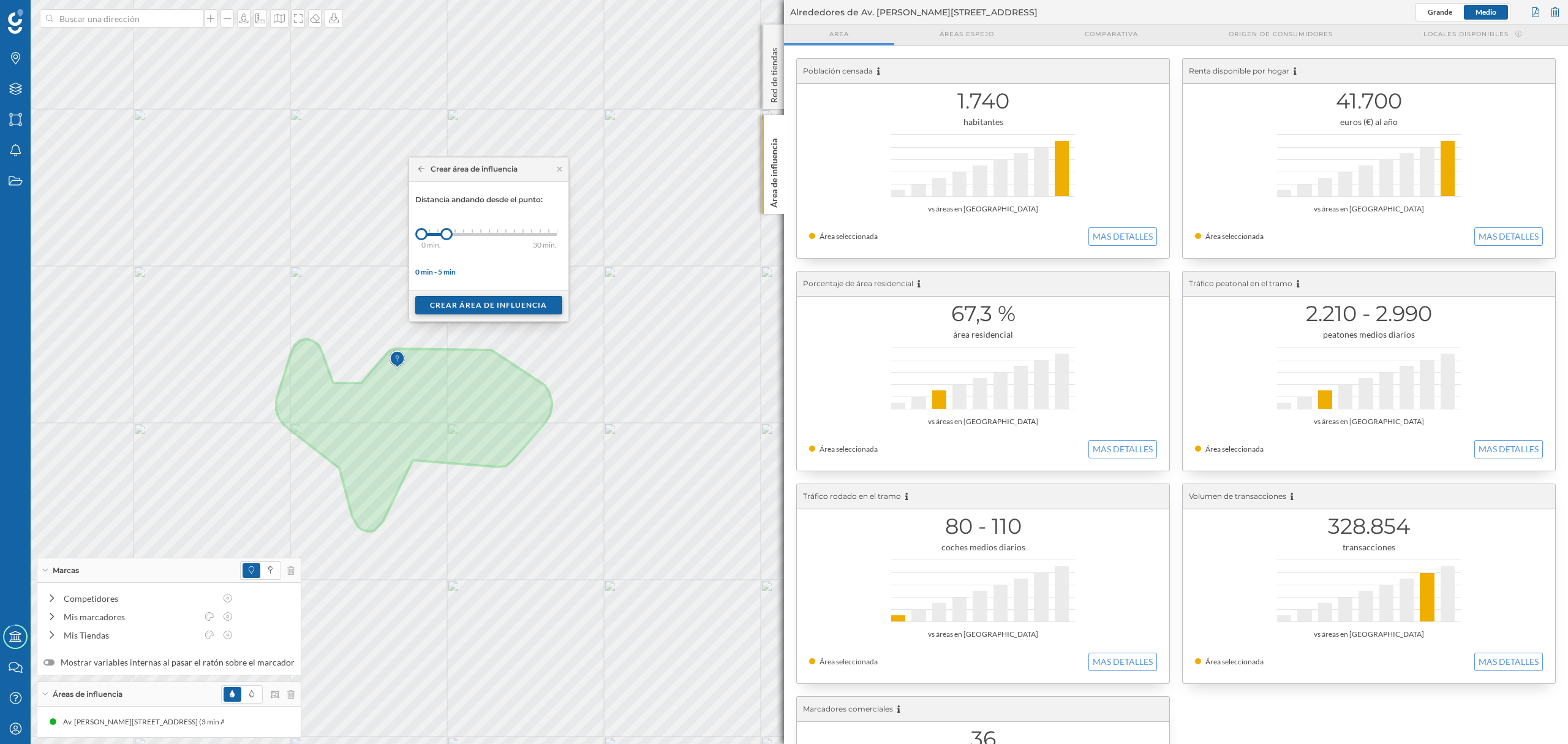
click at [468, 302] on div "Crear área de influencia" at bounding box center [488, 305] width 147 height 18
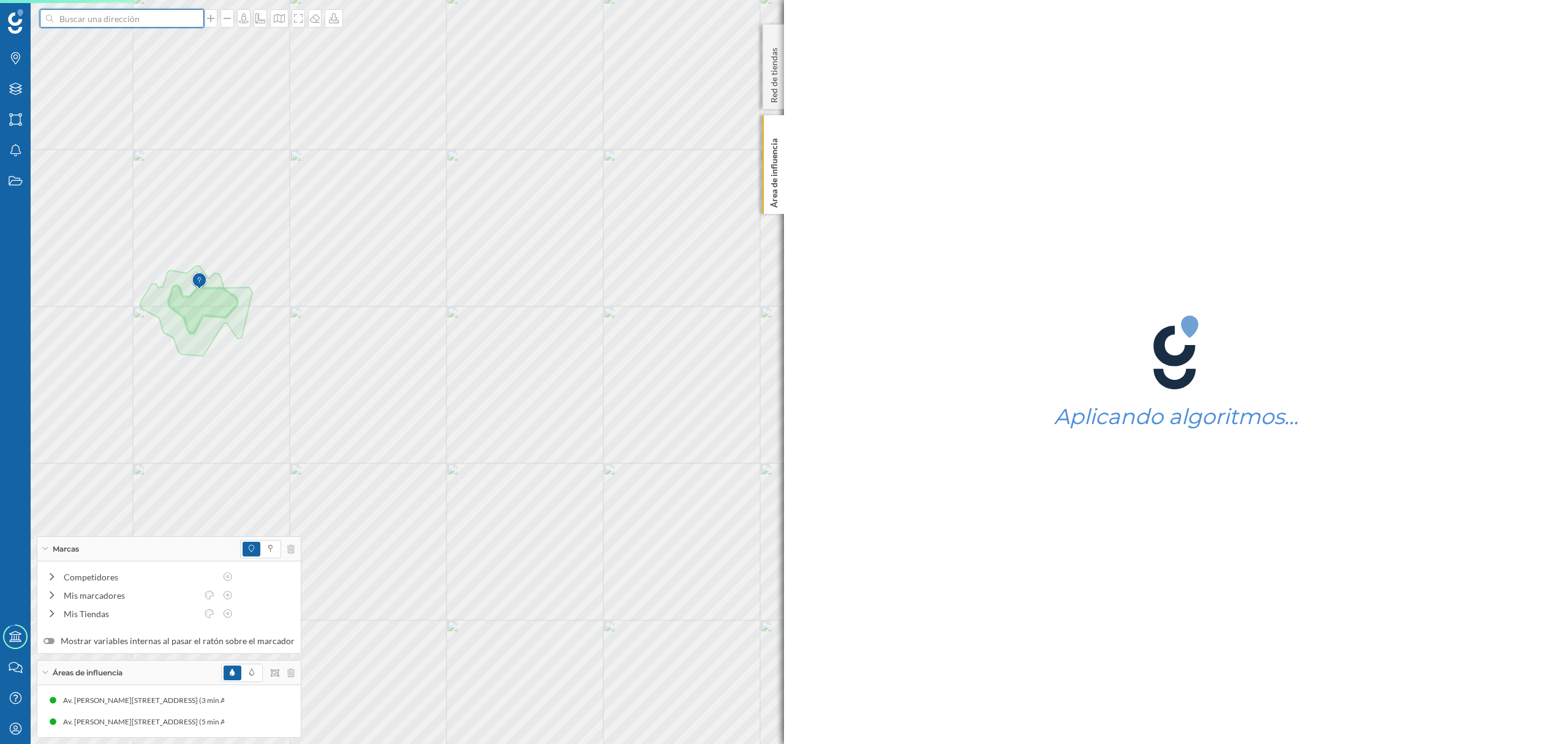
click at [135, 15] on input at bounding box center [121, 18] width 137 height 18
click at [150, 45] on span "Av. [PERSON_NAME][STREET_ADDRESS]" at bounding box center [146, 46] width 167 height 12
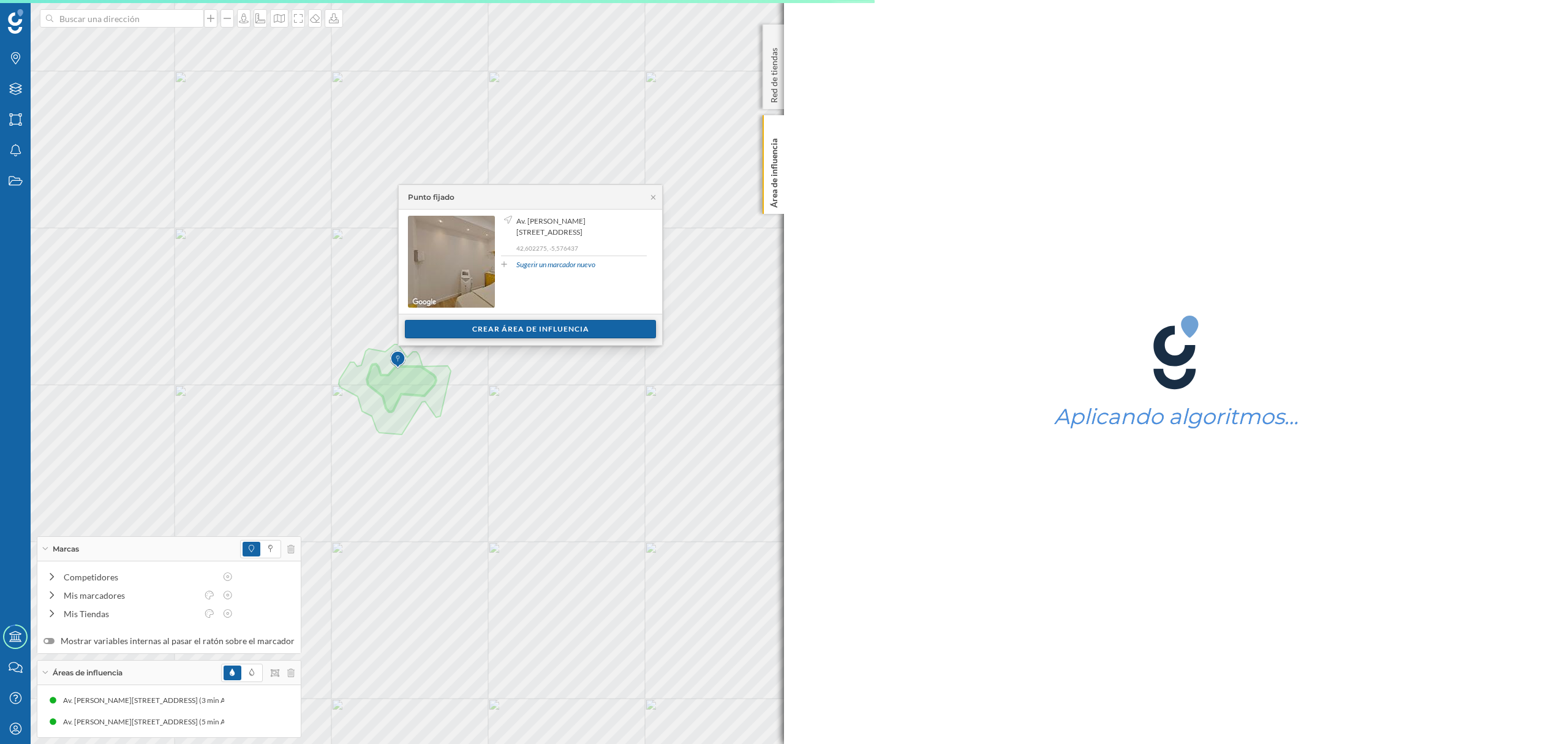
click at [498, 332] on div "Crear área de influencia" at bounding box center [529, 329] width 251 height 18
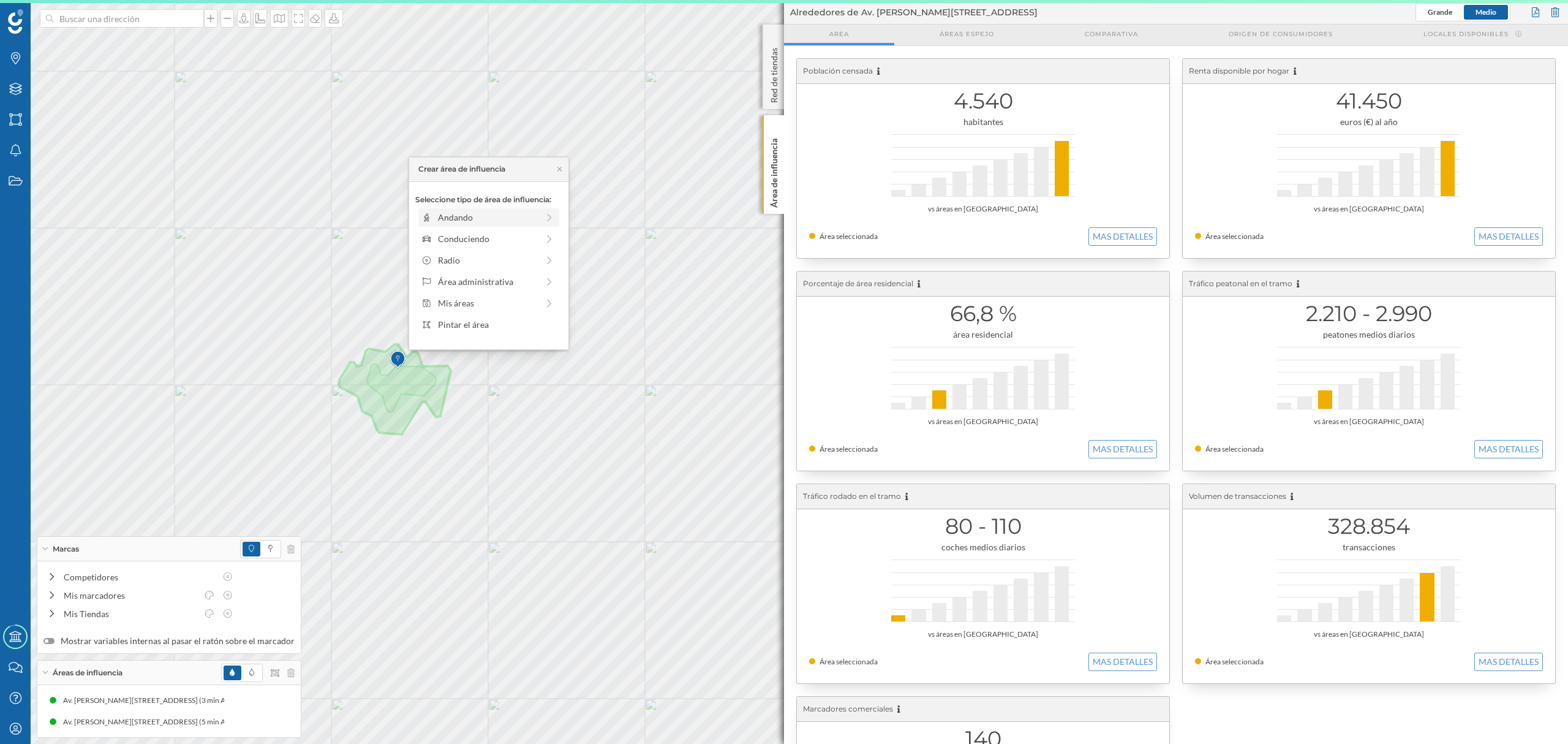
click at [468, 217] on div "Andando" at bounding box center [488, 217] width 100 height 13
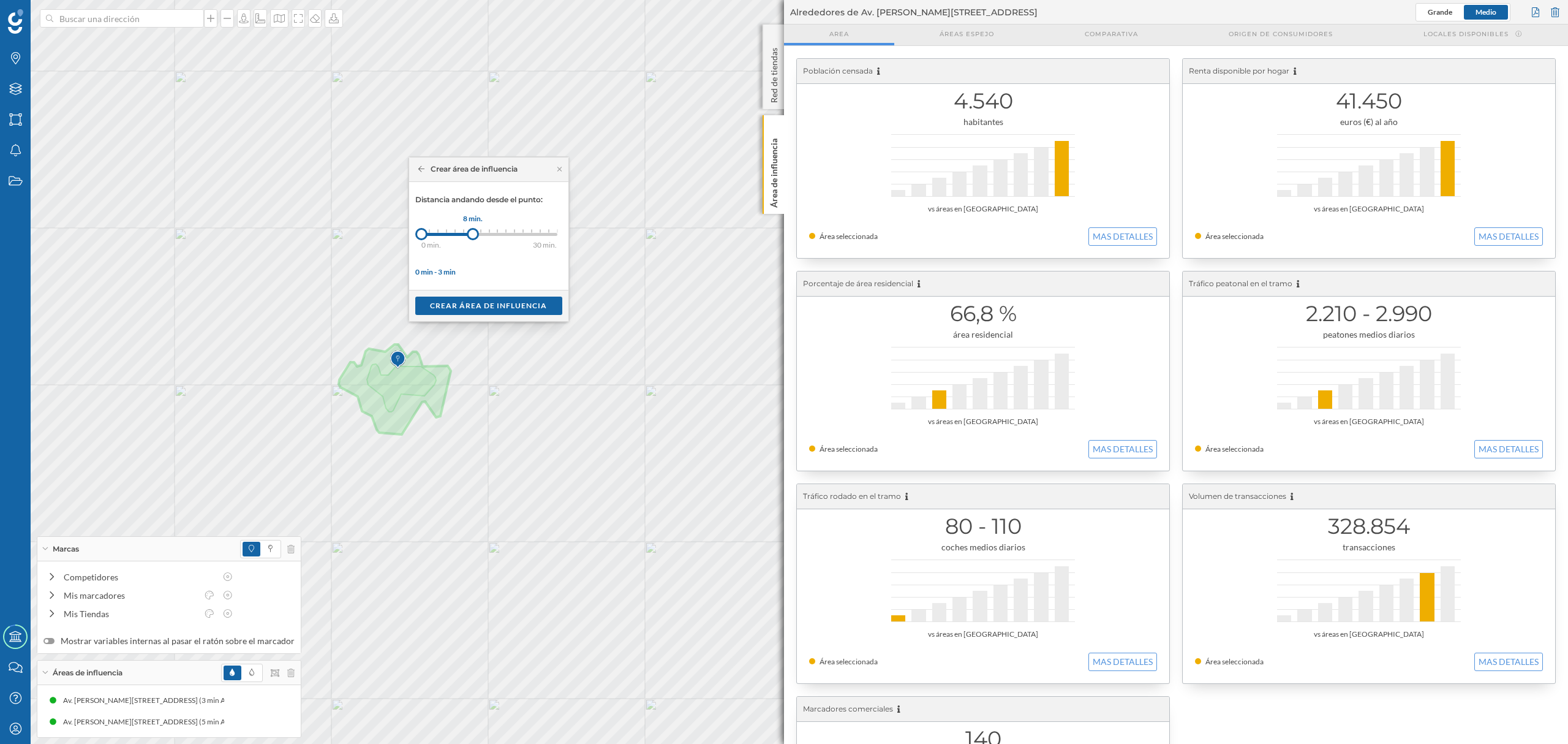
drag, startPoint x: 426, startPoint y: 233, endPoint x: 473, endPoint y: 234, distance: 47.0
click at [473, 234] on div at bounding box center [472, 234] width 12 height 12
click at [492, 305] on div "Crear área de influencia" at bounding box center [488, 305] width 147 height 18
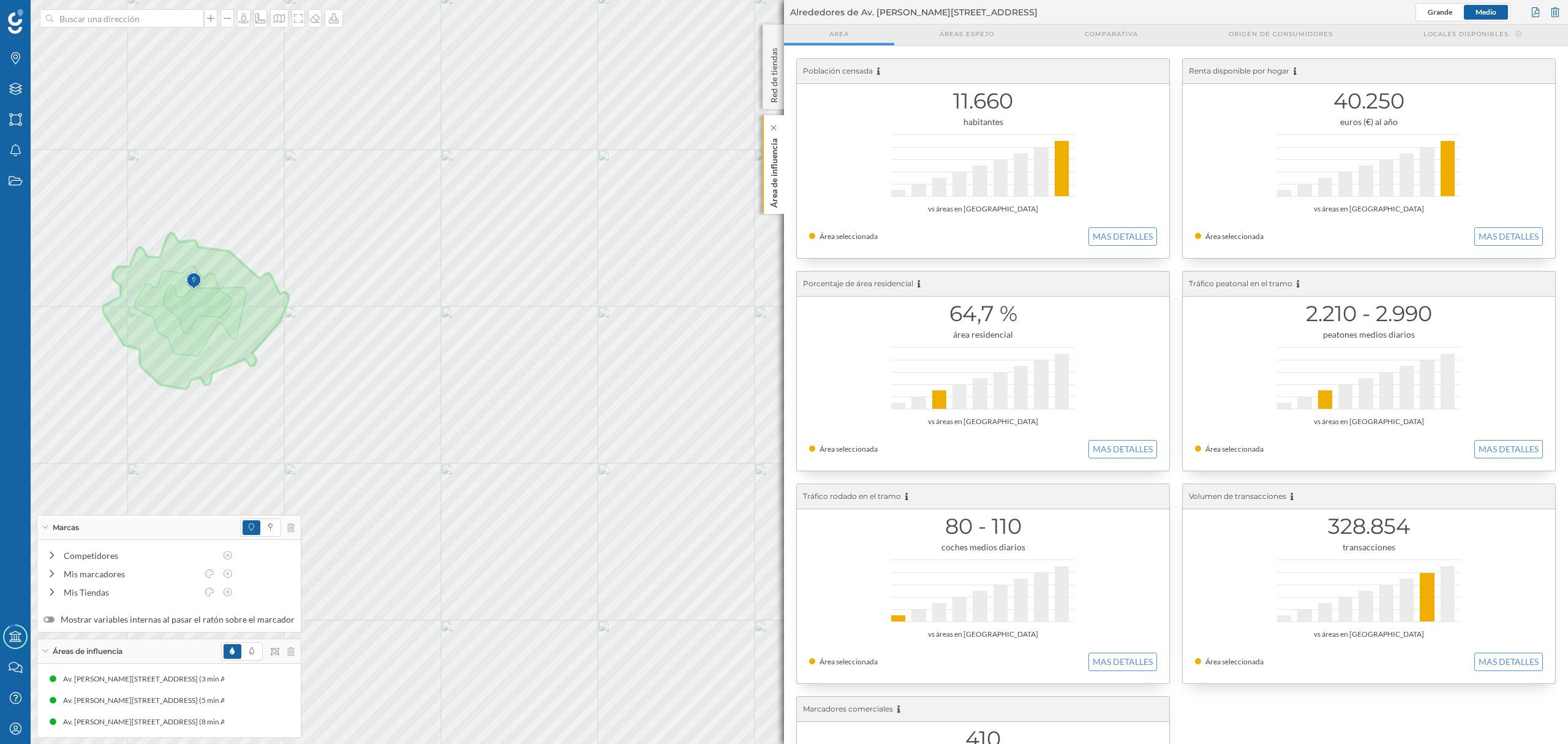
click at [765, 194] on div "Área de influencia" at bounding box center [773, 164] width 21 height 99
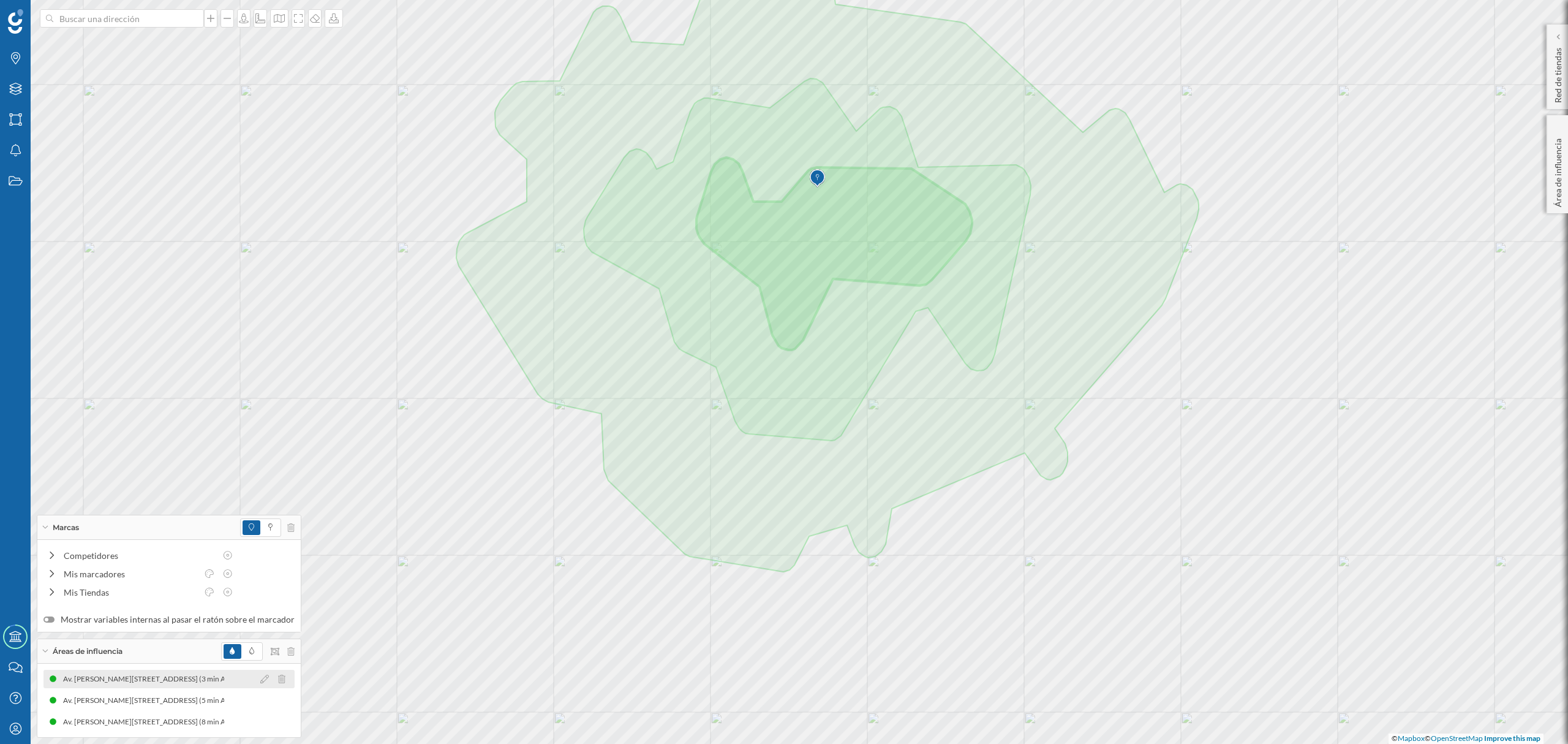
click at [163, 684] on div "Av. [PERSON_NAME][STREET_ADDRESS] (3 min Andando)" at bounding box center [159, 678] width 196 height 12
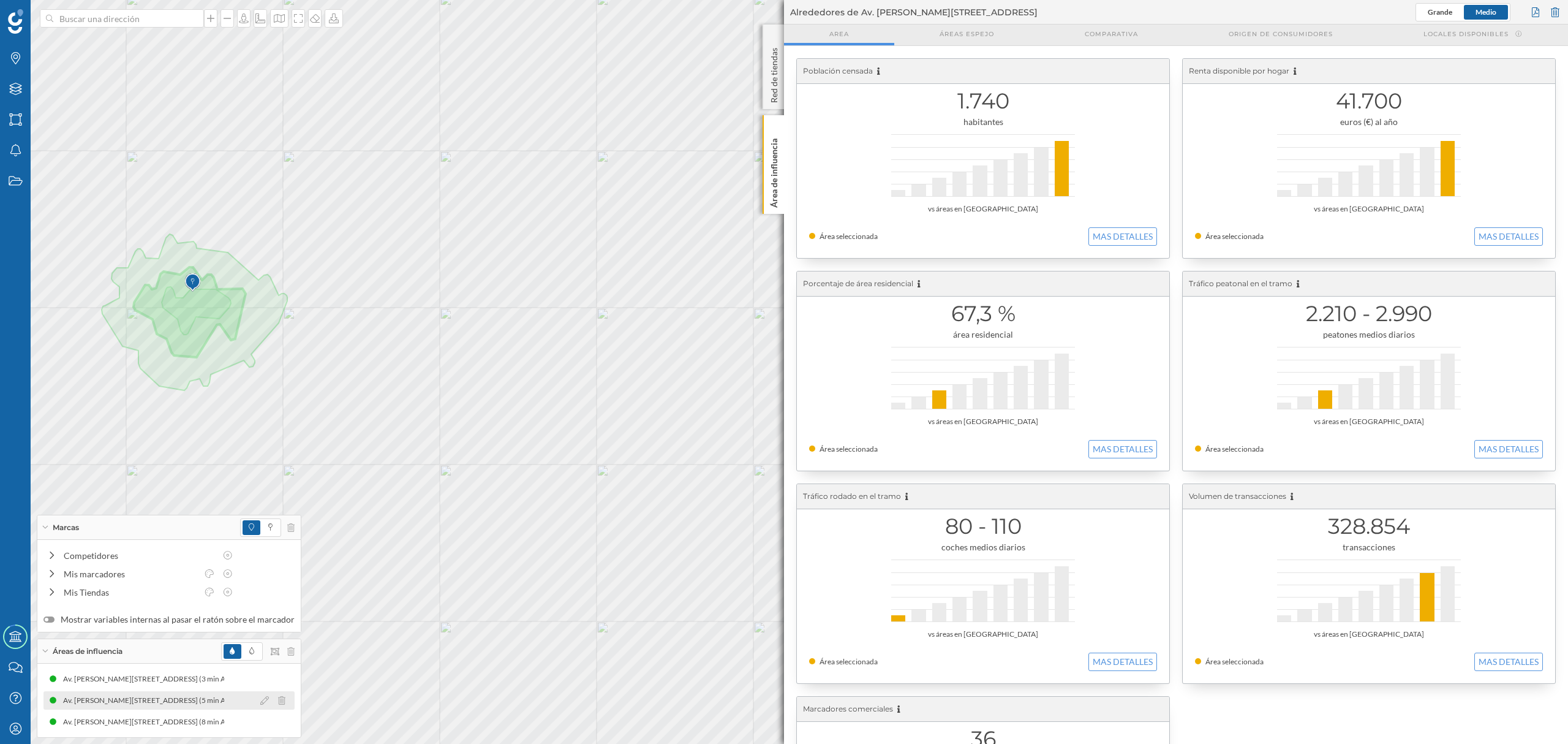
click at [172, 701] on div "Av. [PERSON_NAME][STREET_ADDRESS] (5 min Andando)" at bounding box center [161, 700] width 196 height 12
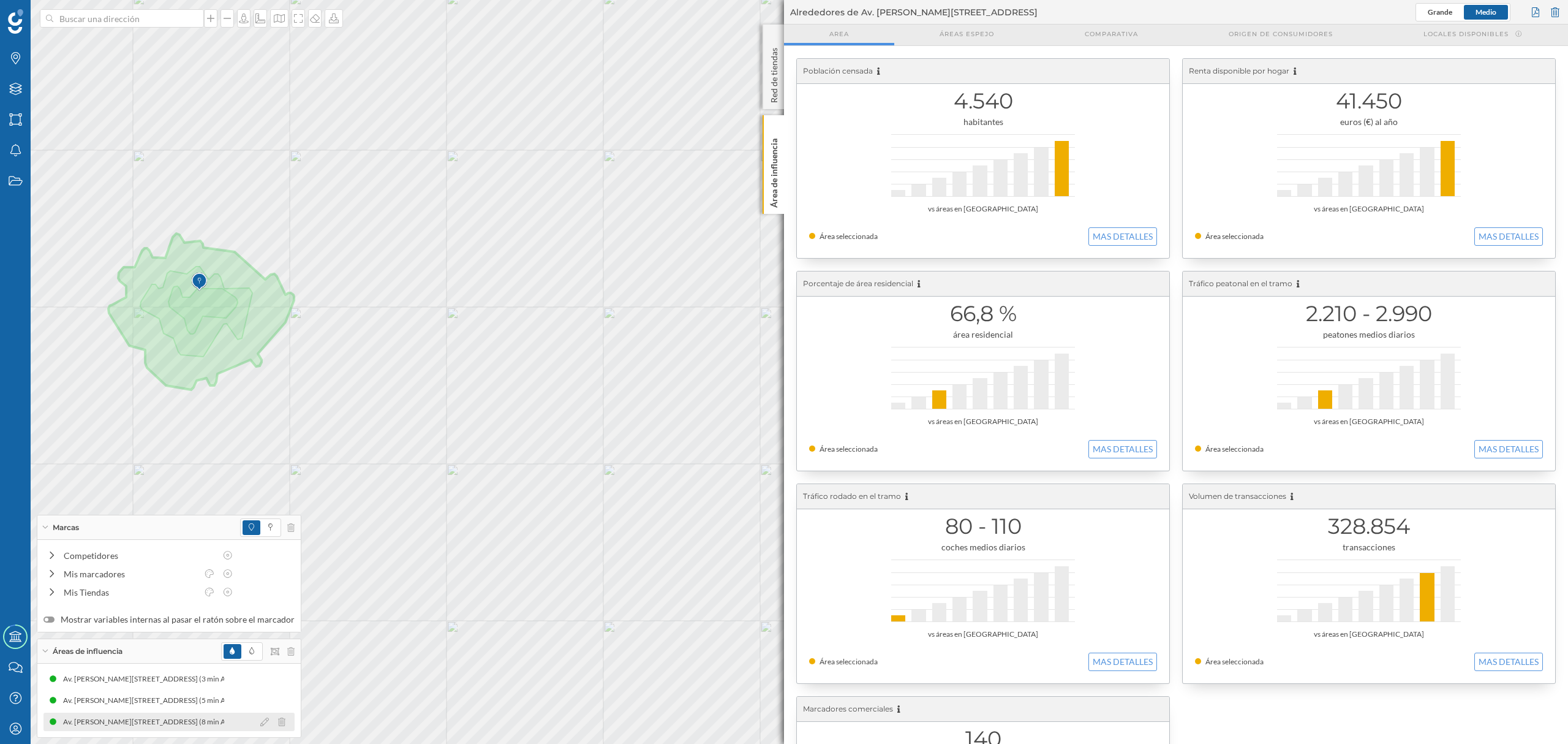
click at [204, 717] on div "Av. [PERSON_NAME][STREET_ADDRESS] (8 min Andando)" at bounding box center [161, 721] width 196 height 12
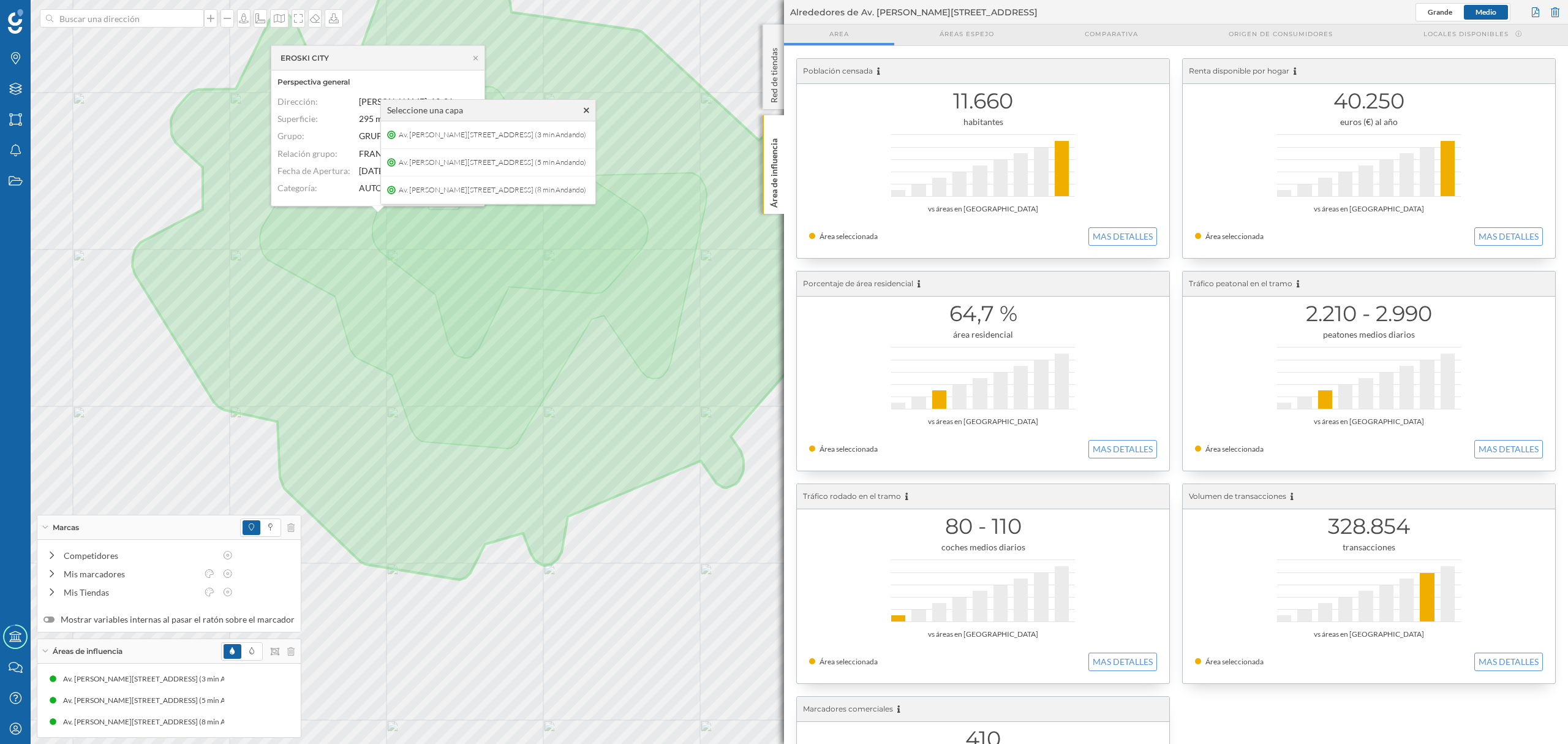
click at [589, 109] on icon at bounding box center [586, 110] width 6 height 9
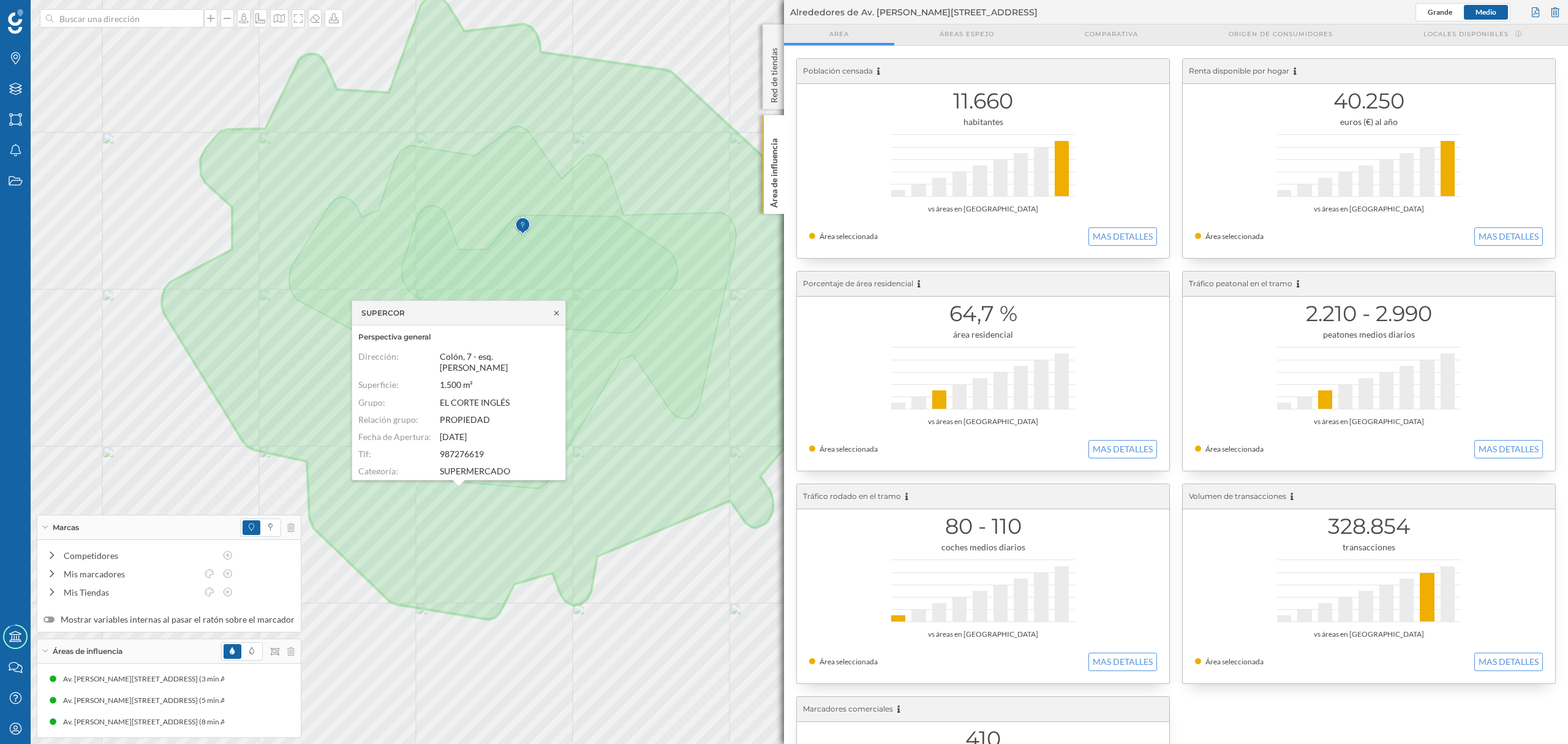
click at [557, 317] on icon at bounding box center [556, 313] width 9 height 7
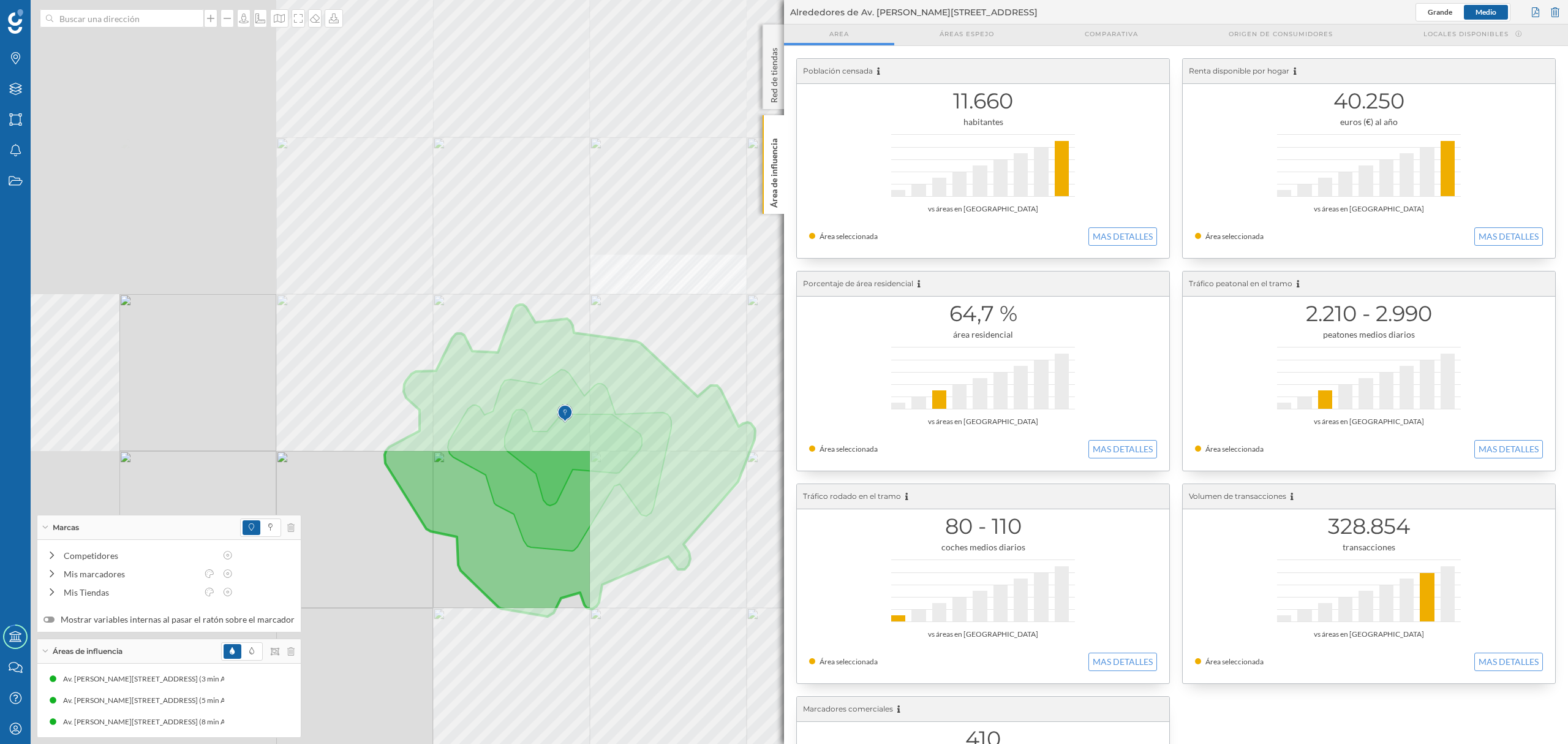
drag, startPoint x: 582, startPoint y: 603, endPoint x: 561, endPoint y: 596, distance: 22.1
click at [561, 596] on icon at bounding box center [569, 460] width 371 height 312
